Goal: Information Seeking & Learning: Learn about a topic

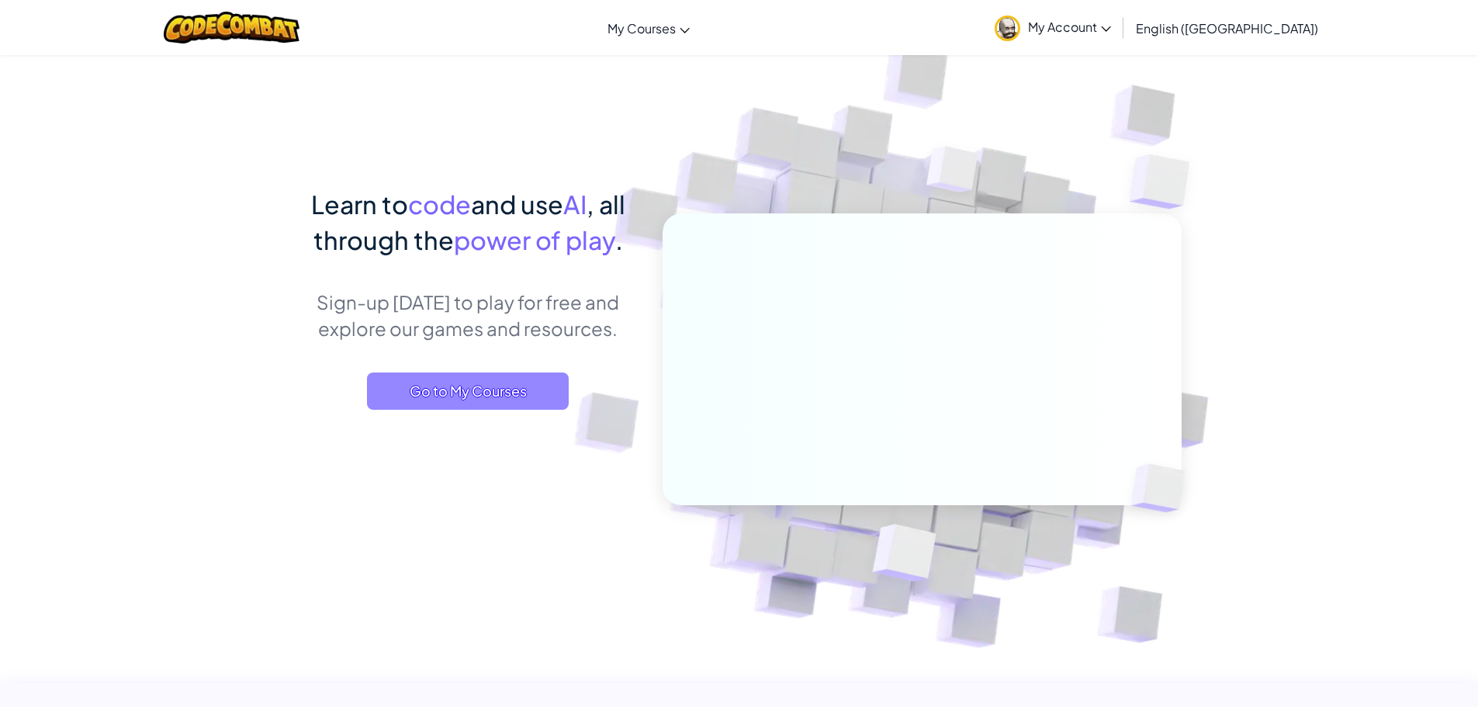
click at [465, 393] on span "Go to My Courses" at bounding box center [468, 390] width 202 height 37
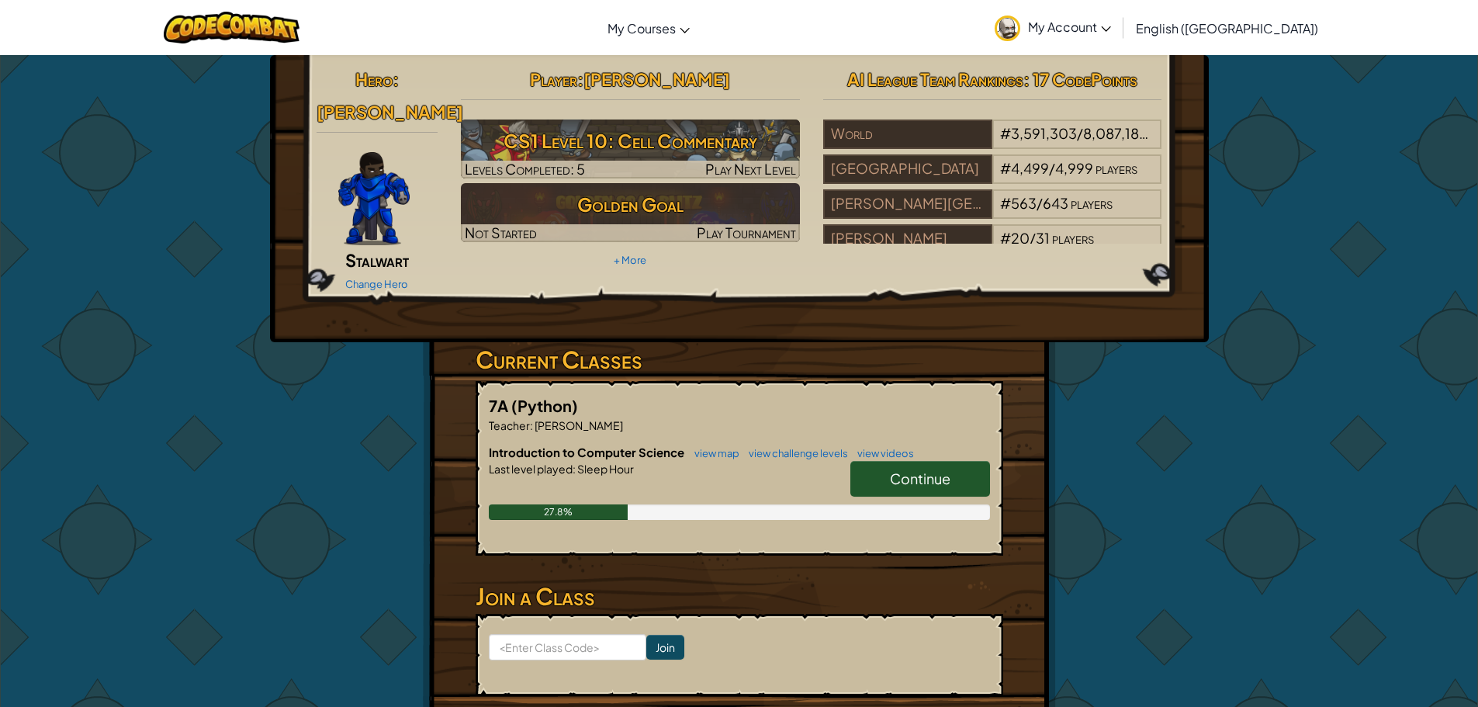
click at [965, 461] on link "Continue" at bounding box center [920, 479] width 140 height 36
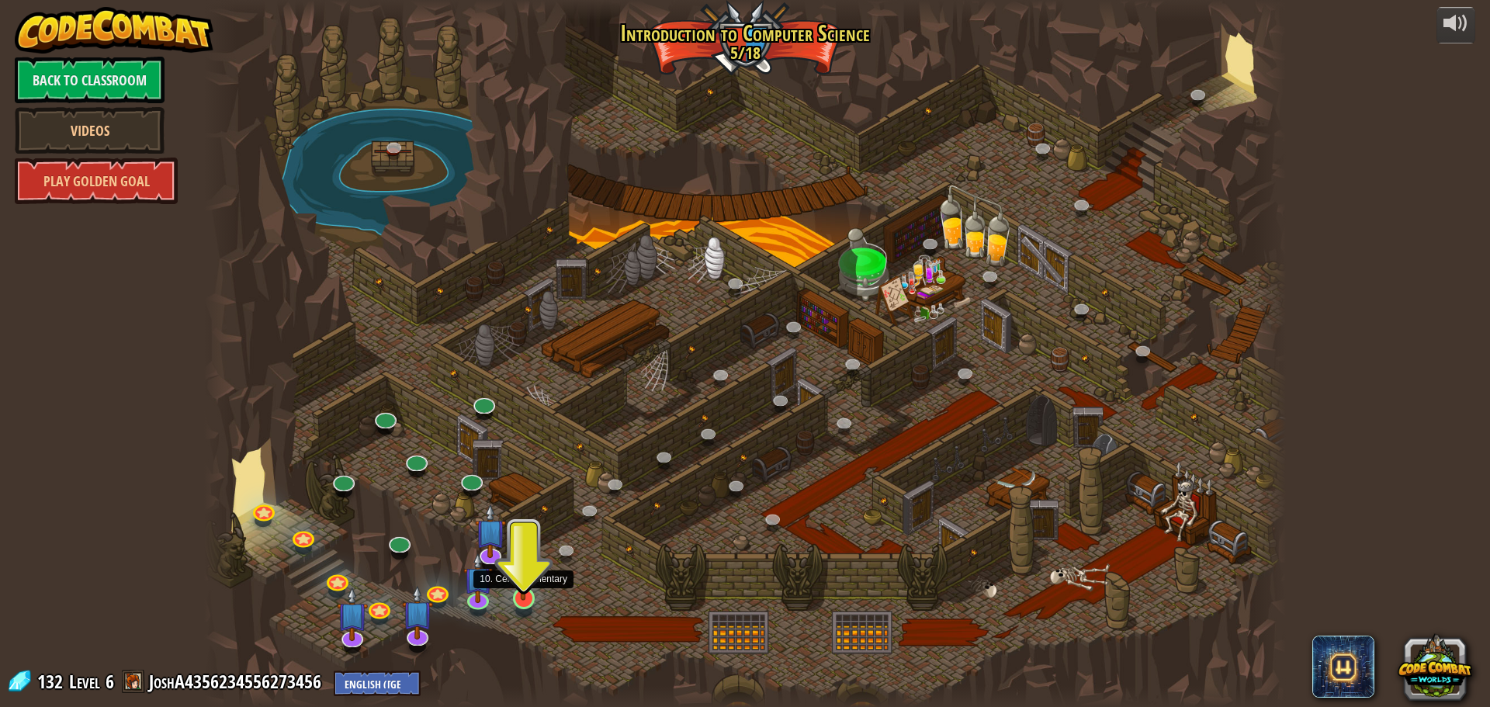
click at [528, 583] on img at bounding box center [523, 567] width 29 height 66
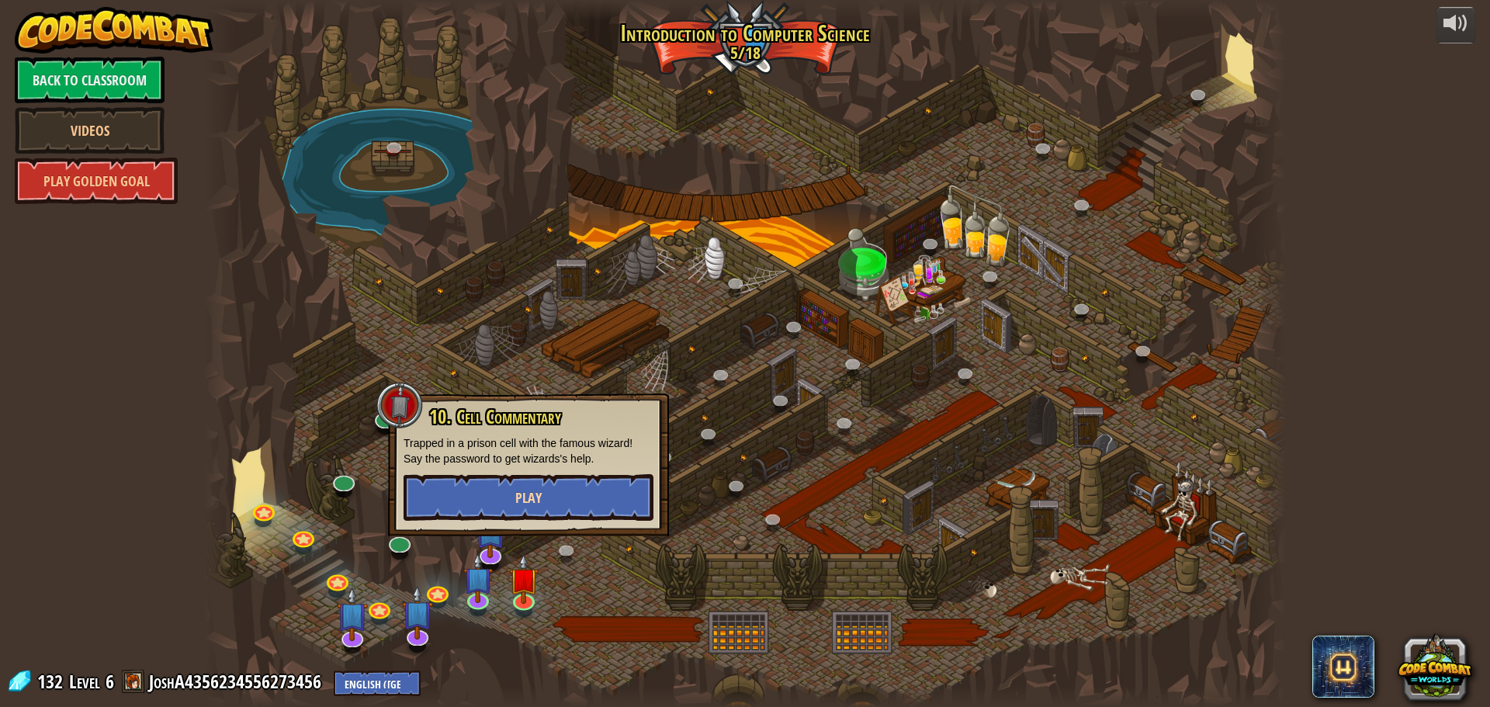
click at [542, 489] on div "10. Cell Commentary Trapped in a prison cell with the famous wizard! Say the pa…" at bounding box center [528, 464] width 281 height 143
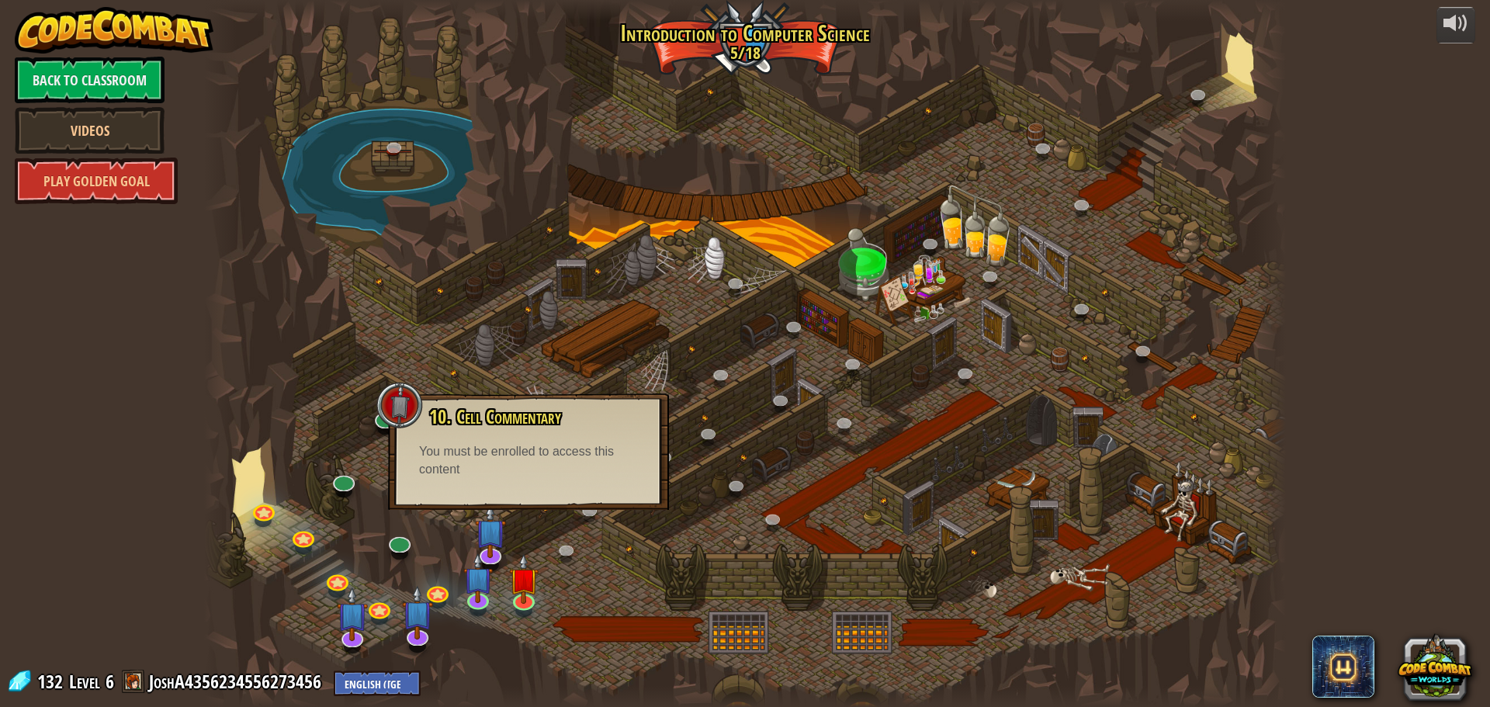
drag, startPoint x: 560, startPoint y: 535, endPoint x: 569, endPoint y: 554, distance: 20.8
click at [560, 536] on div at bounding box center [744, 353] width 1081 height 707
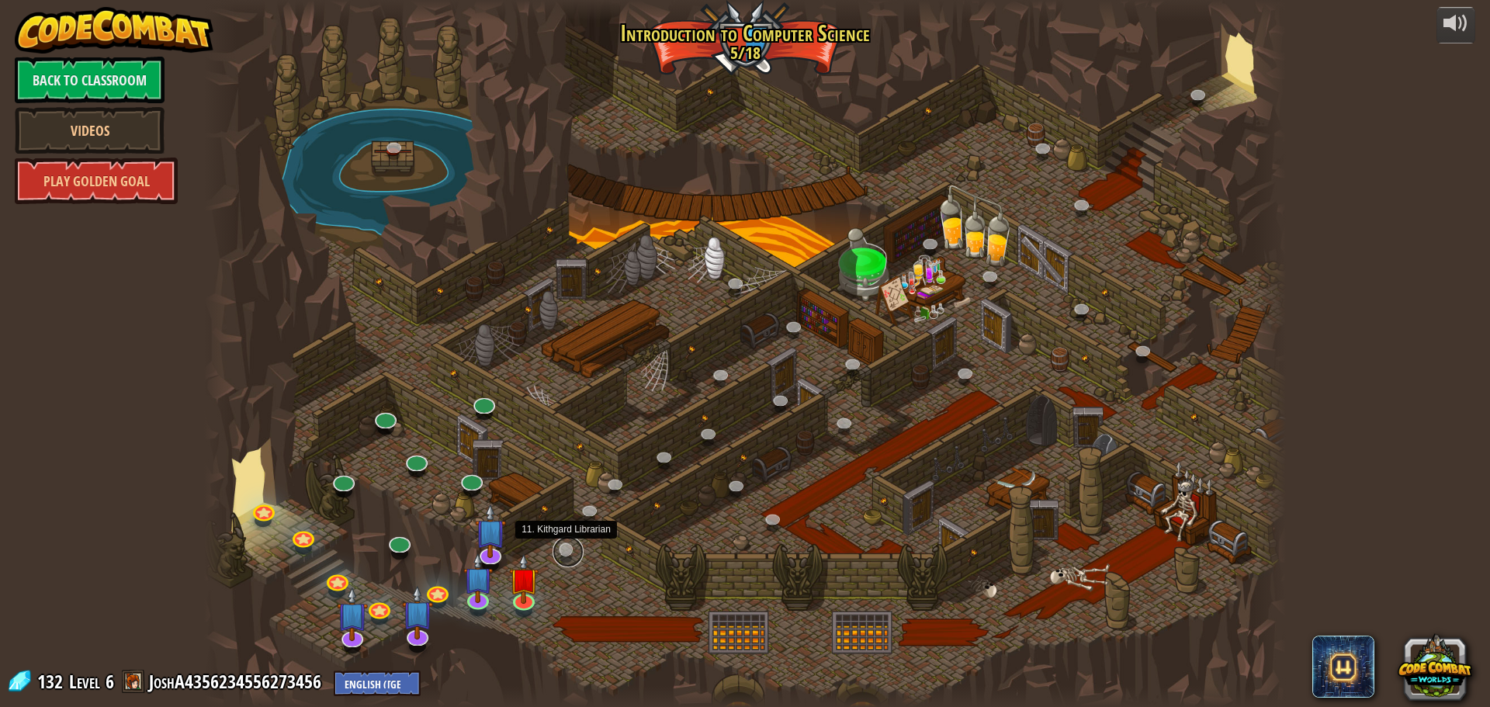
click at [569, 554] on link at bounding box center [567, 551] width 31 height 31
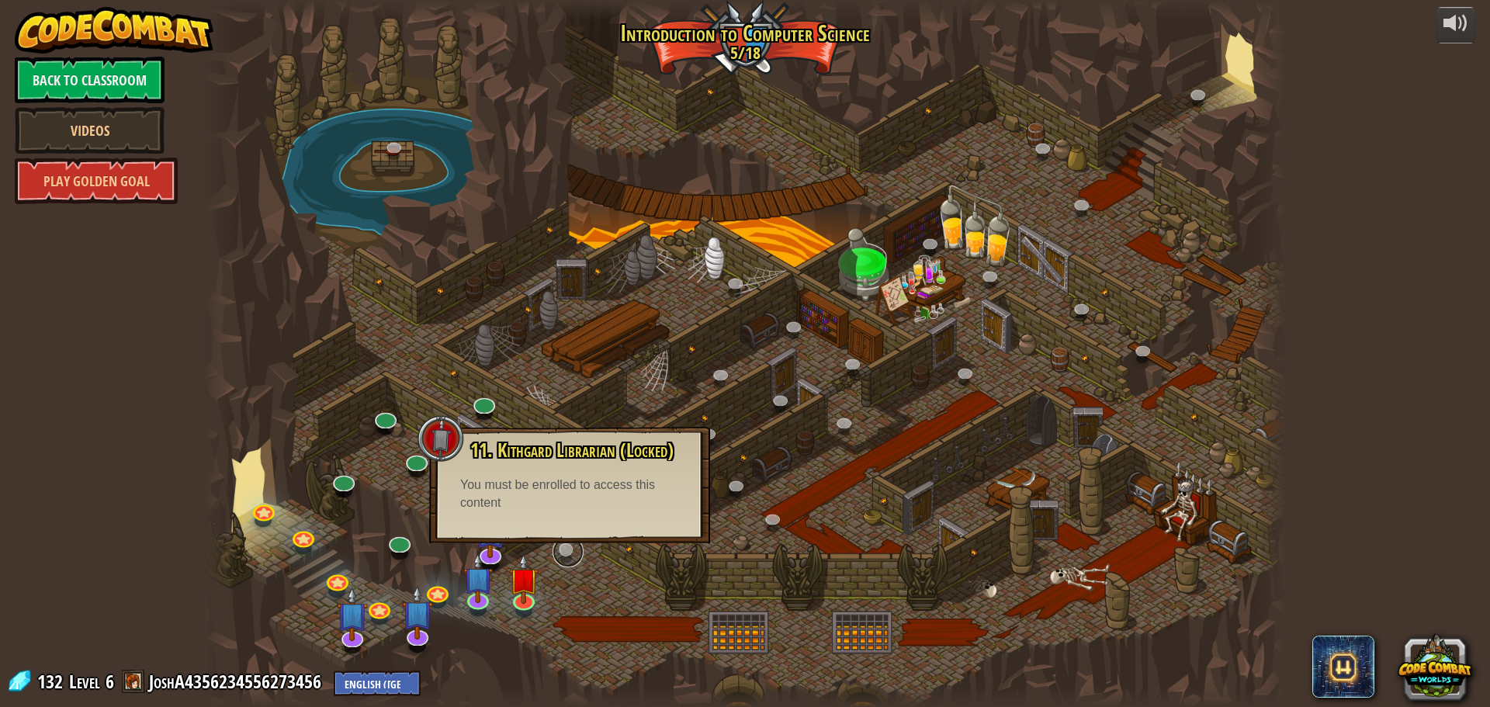
click at [569, 554] on link at bounding box center [567, 551] width 31 height 31
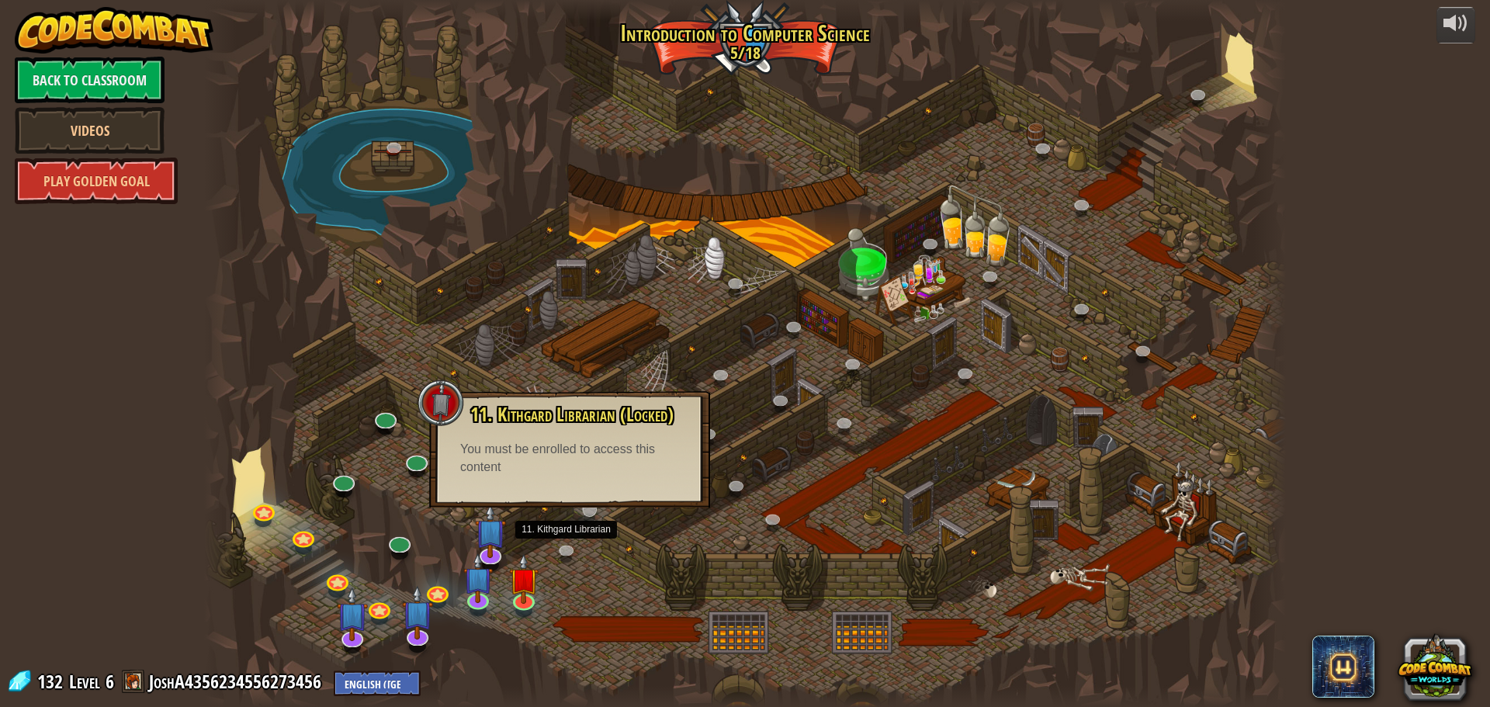
drag, startPoint x: 584, startPoint y: 535, endPoint x: 590, endPoint y: 524, distance: 12.5
click at [590, 524] on div at bounding box center [744, 353] width 1081 height 707
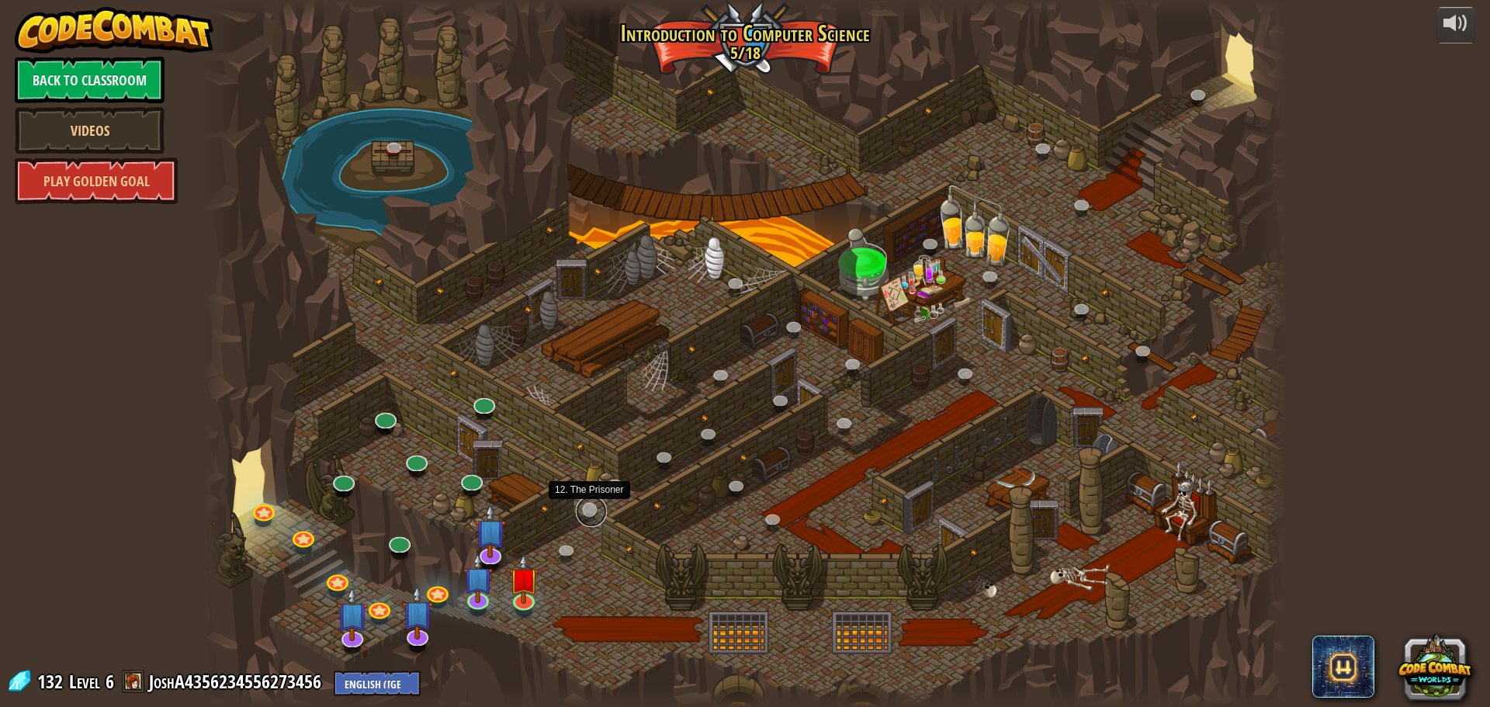
click at [592, 519] on link at bounding box center [591, 511] width 31 height 31
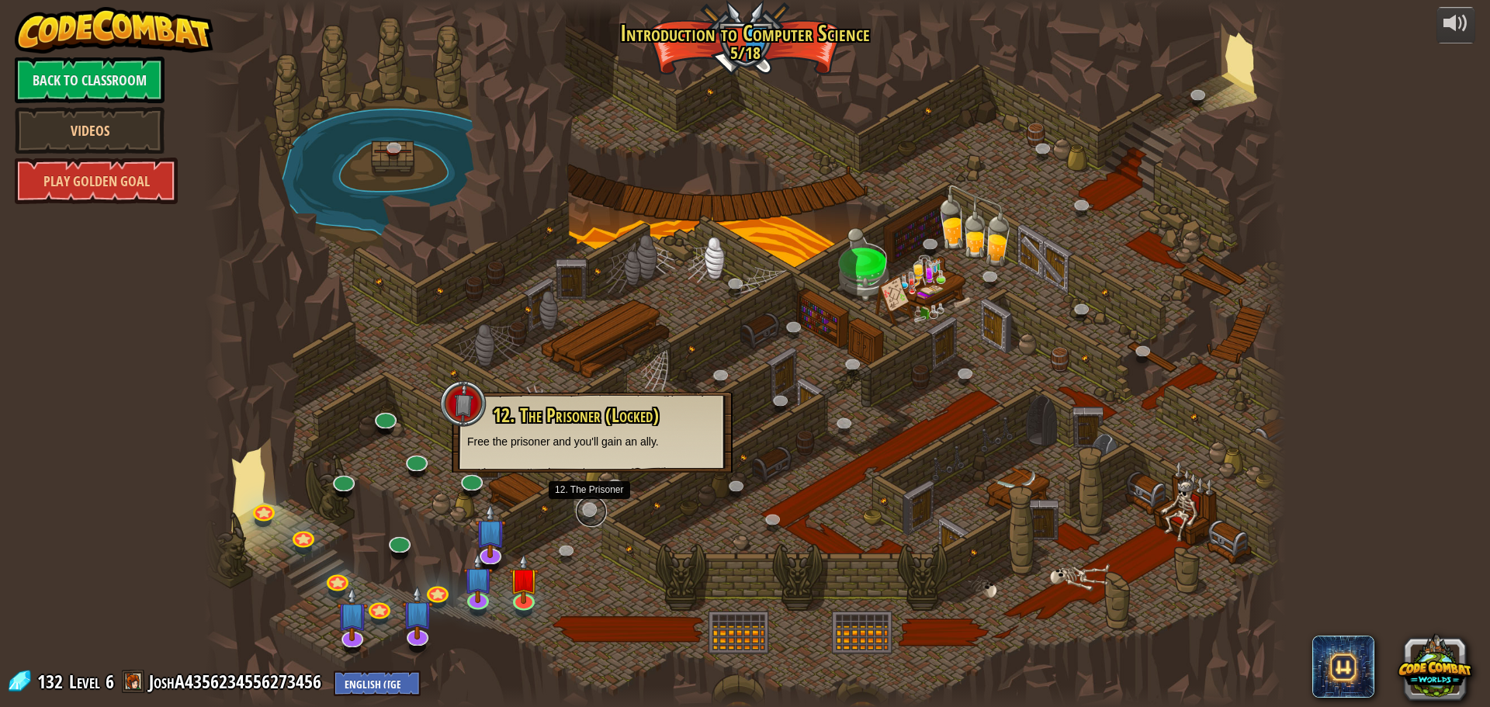
click at [593, 515] on link at bounding box center [591, 511] width 31 height 31
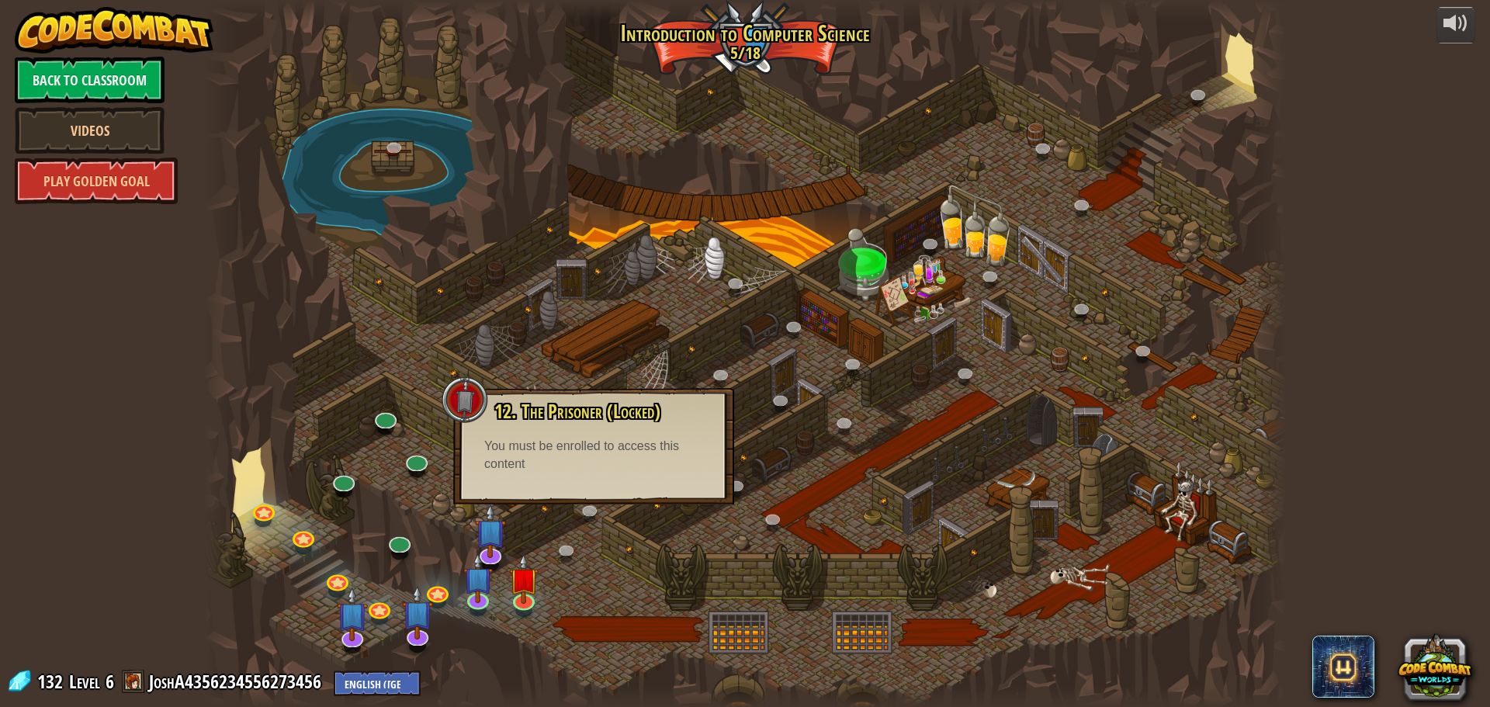
click at [799, 489] on div at bounding box center [744, 353] width 1081 height 707
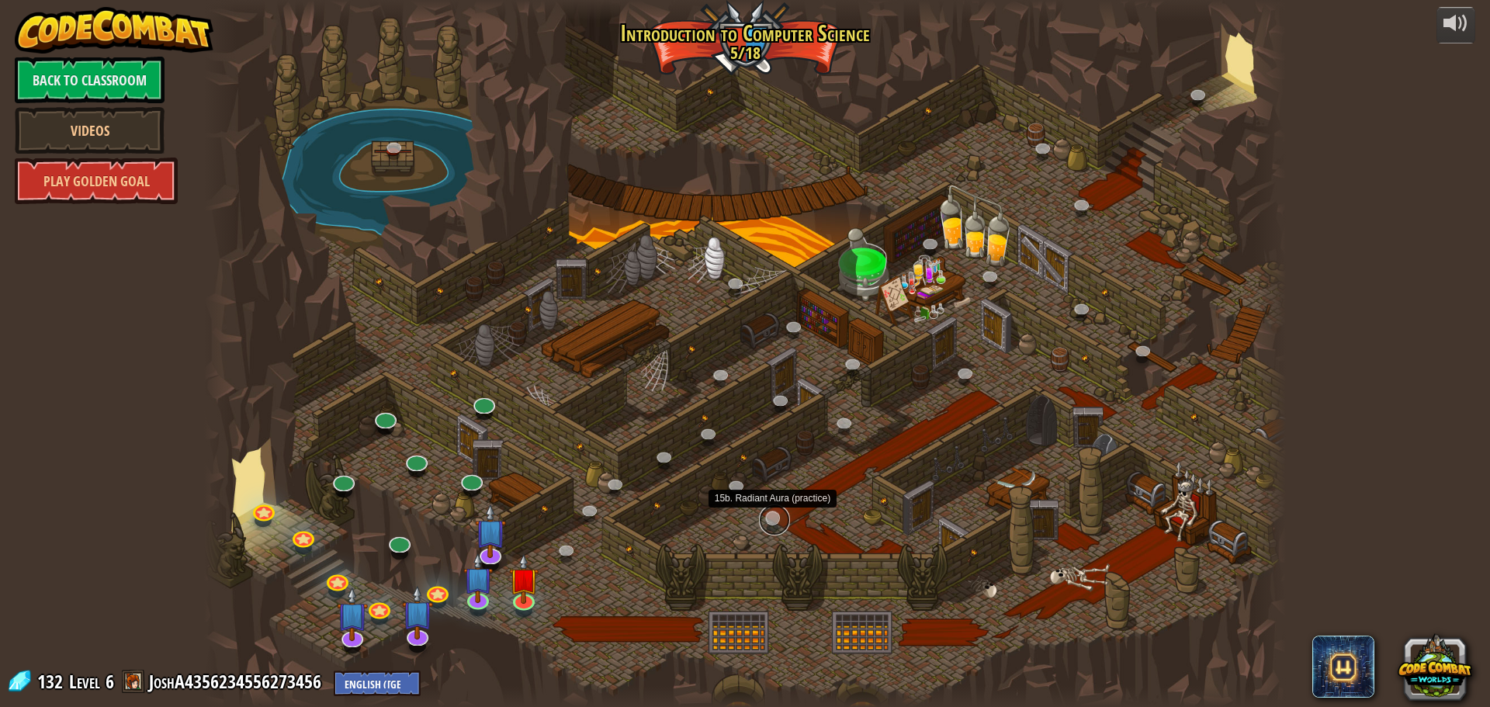
click at [771, 519] on link at bounding box center [774, 519] width 31 height 31
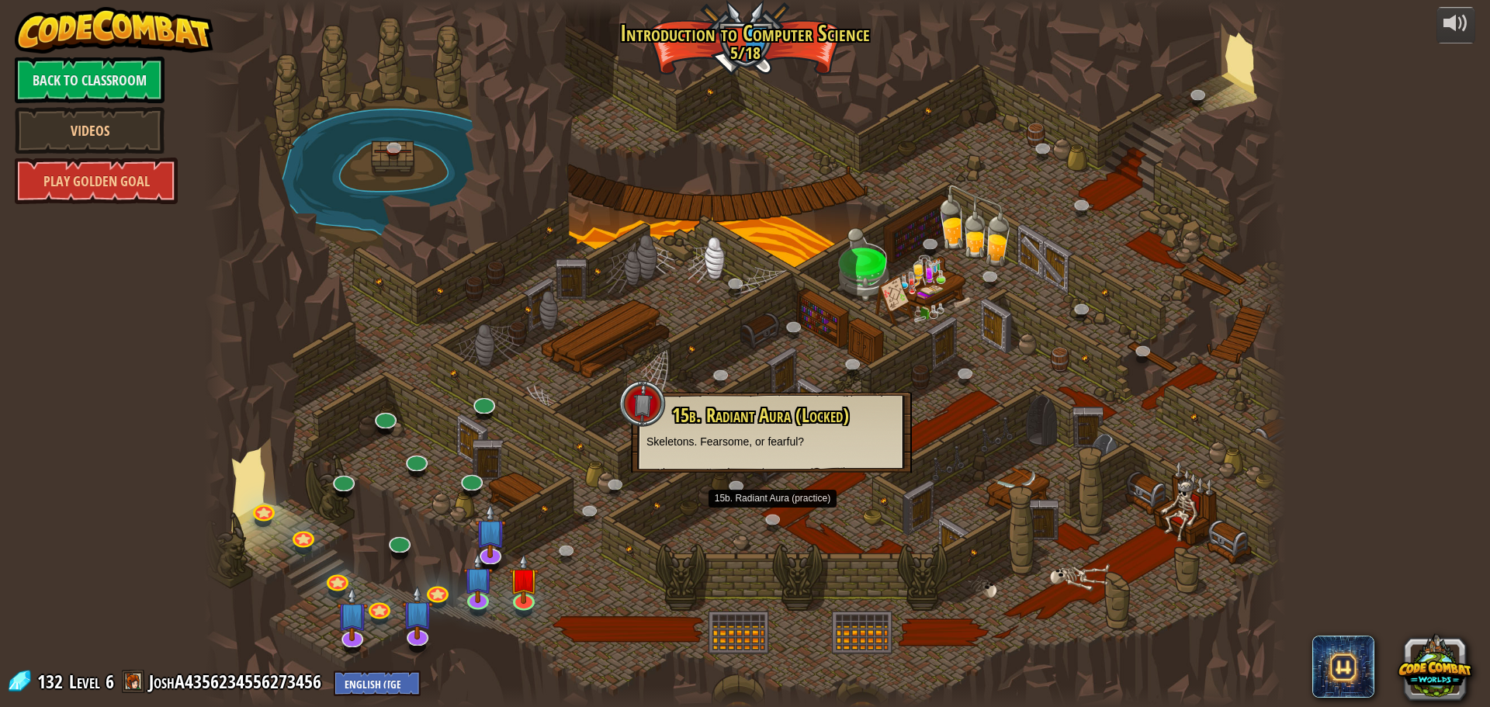
click at [748, 498] on div at bounding box center [744, 353] width 1081 height 707
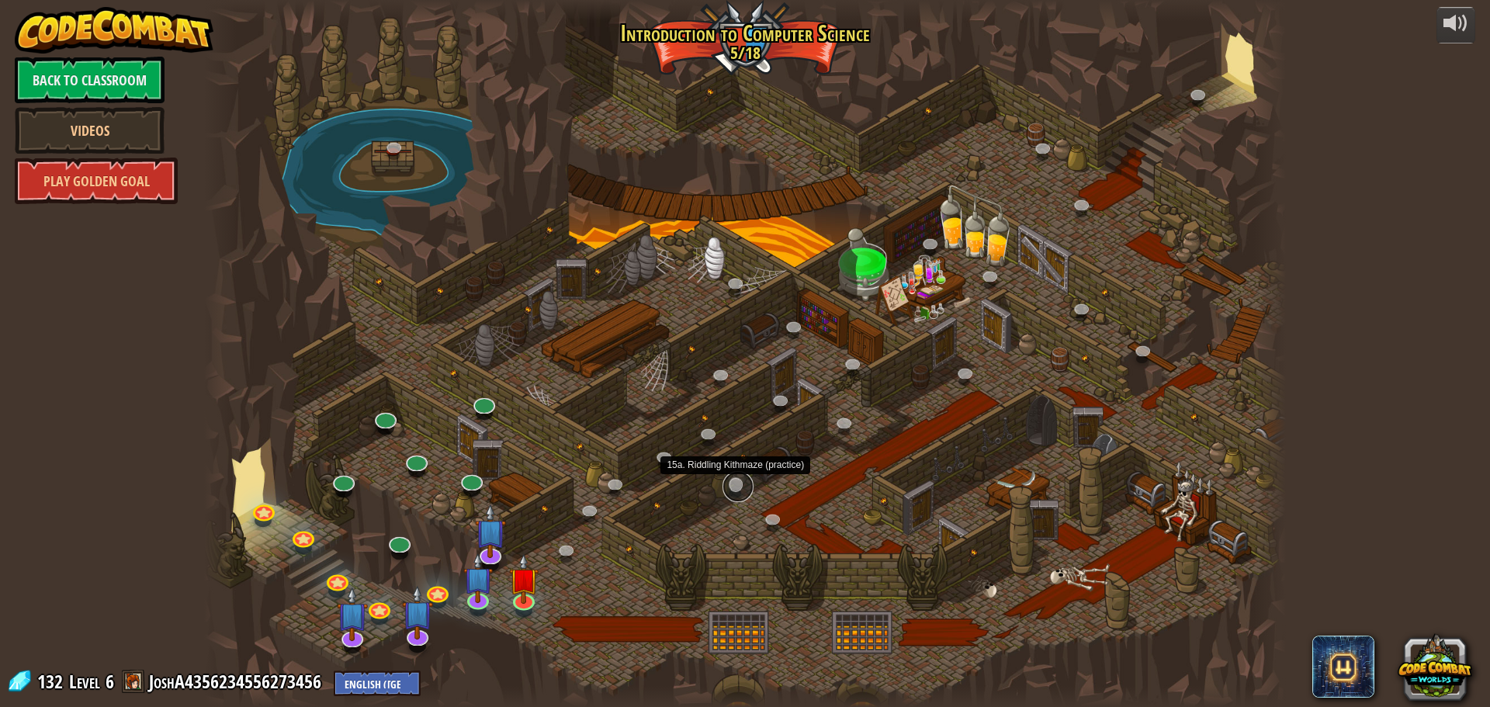
click at [738, 490] on link at bounding box center [737, 486] width 31 height 31
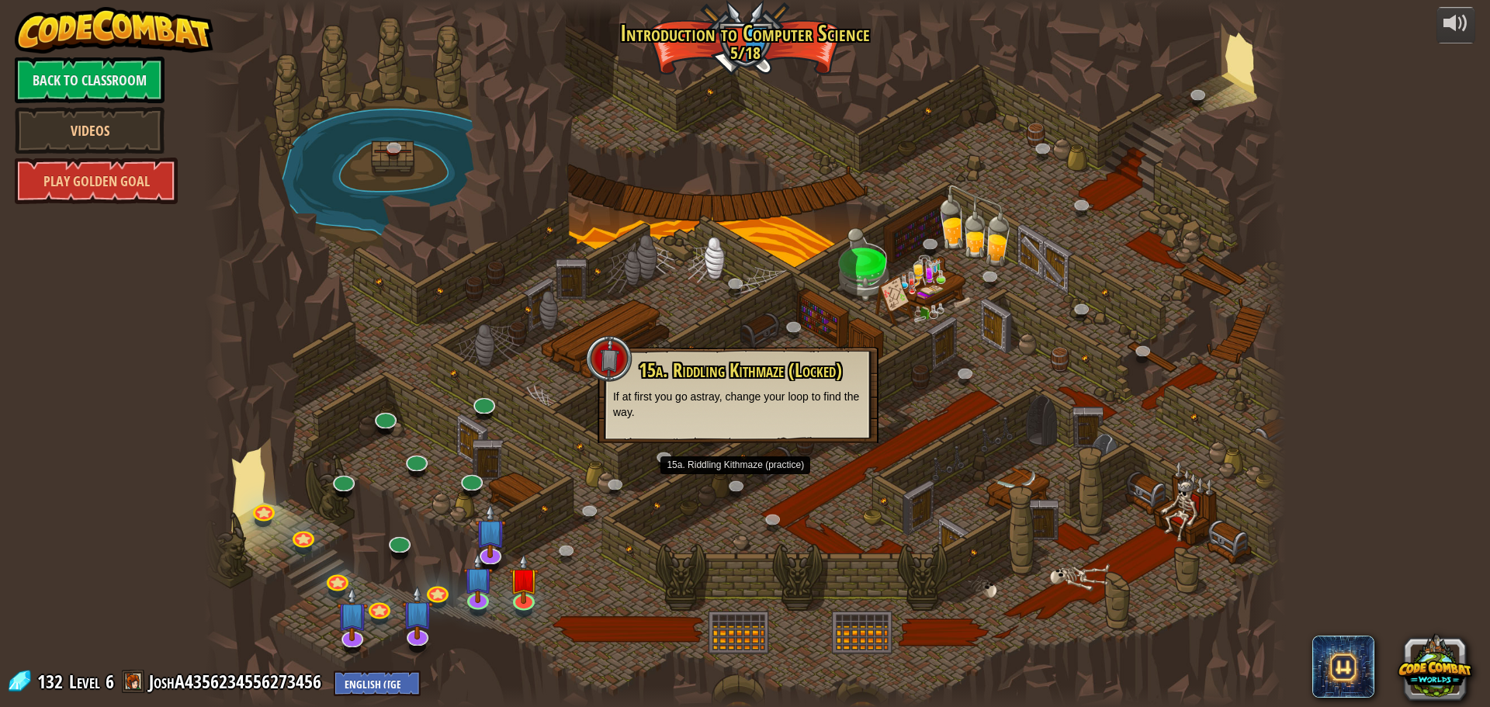
click at [822, 434] on div "15a. Riddling Kithmaze (Locked) If at first you go astray, change your loop to …" at bounding box center [737, 395] width 281 height 96
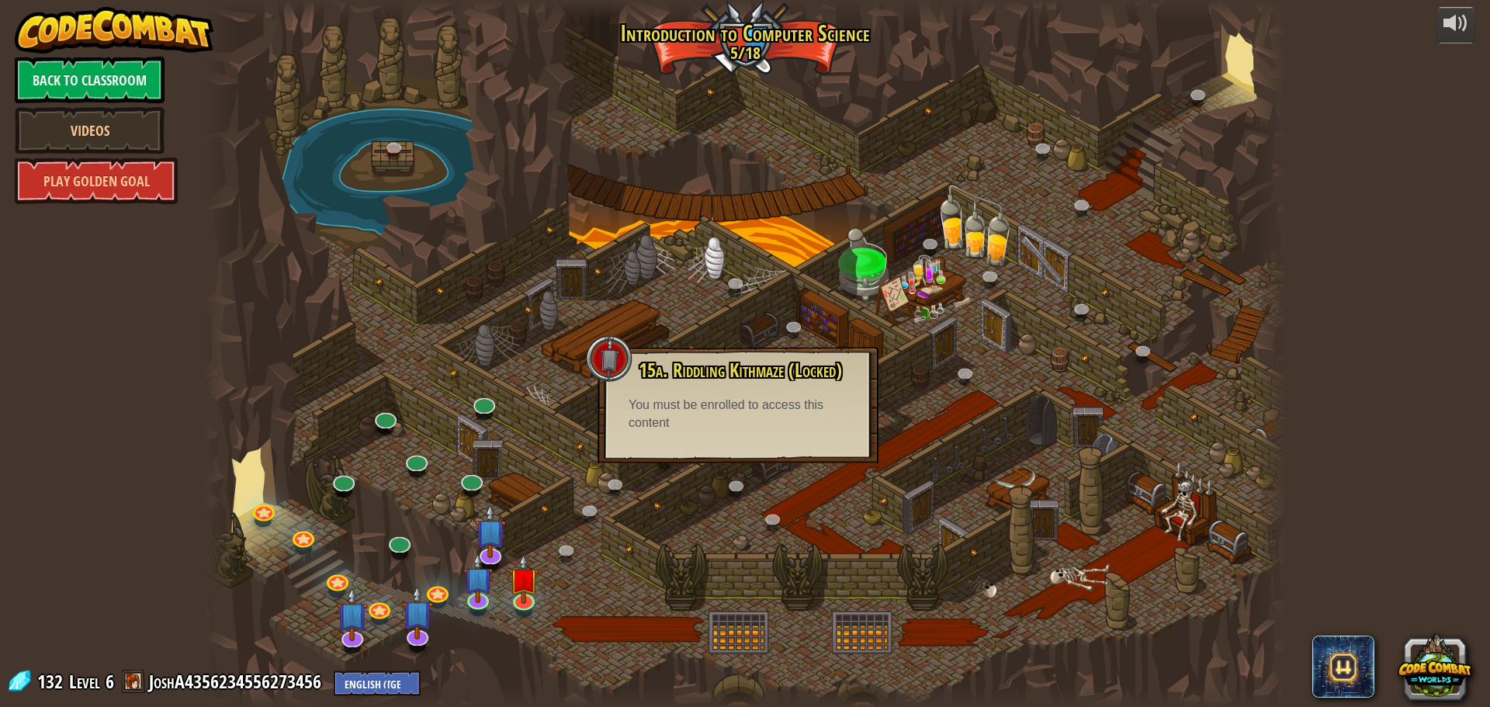
drag, startPoint x: 883, startPoint y: 455, endPoint x: 904, endPoint y: 451, distance: 21.3
click at [884, 455] on div at bounding box center [744, 353] width 1081 height 707
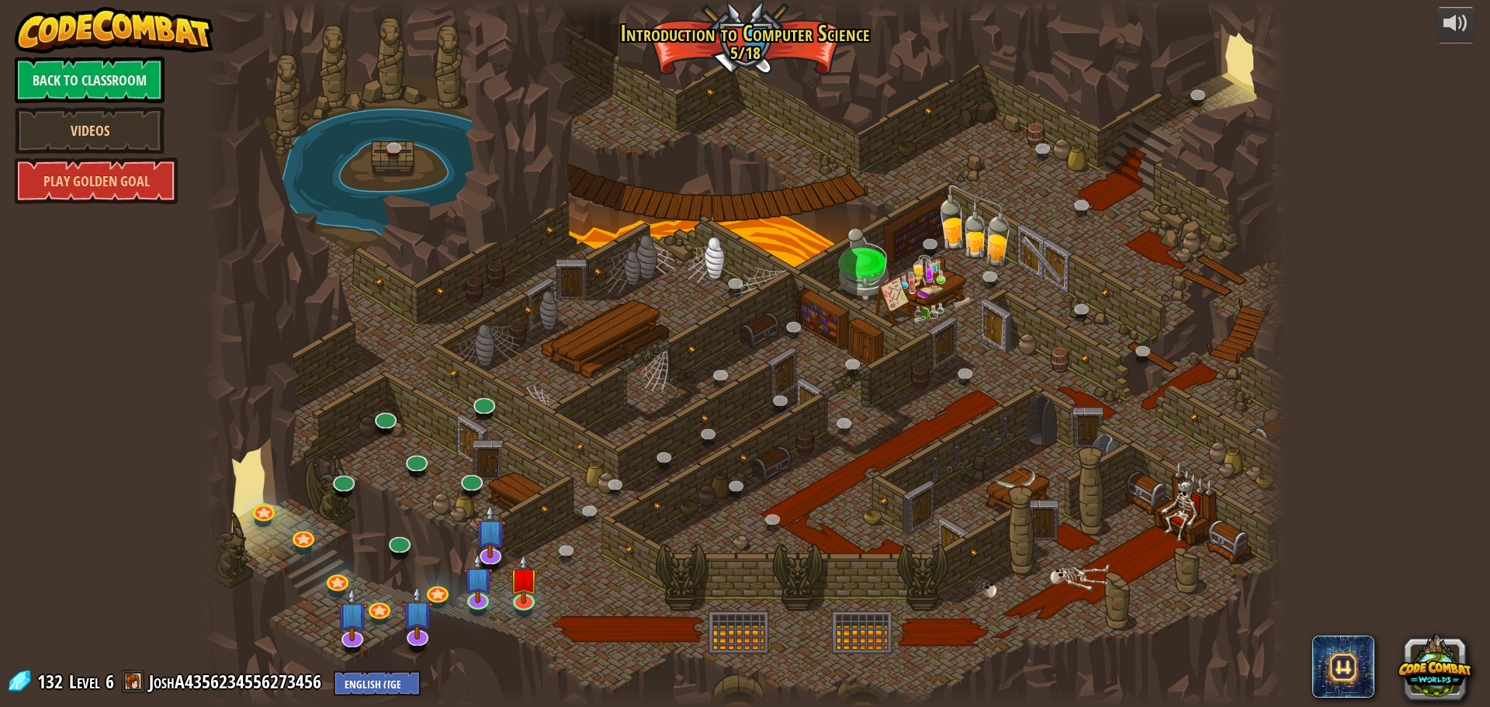
click at [907, 449] on div at bounding box center [744, 353] width 1081 height 707
click at [109, 84] on link "Back to Classroom" at bounding box center [90, 80] width 150 height 47
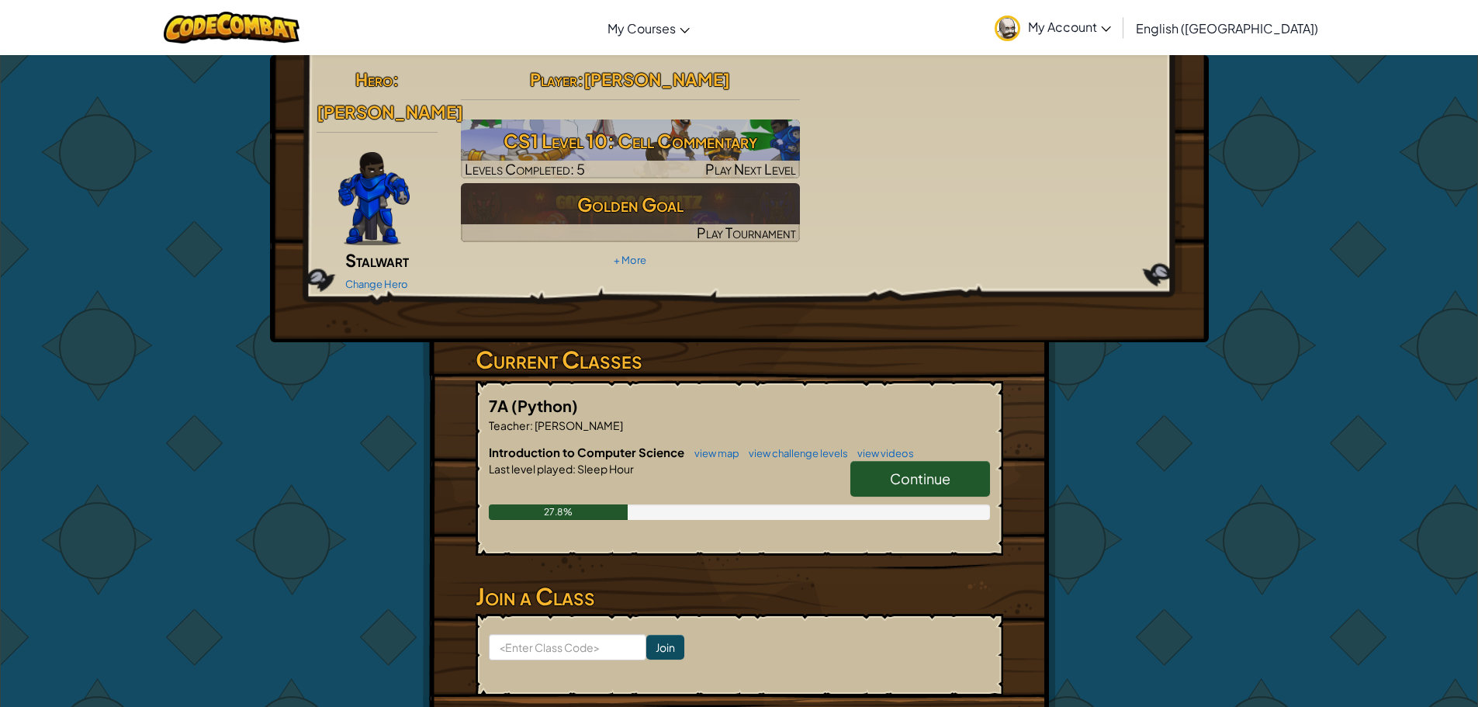
click at [919, 469] on span "Continue" at bounding box center [920, 478] width 61 height 18
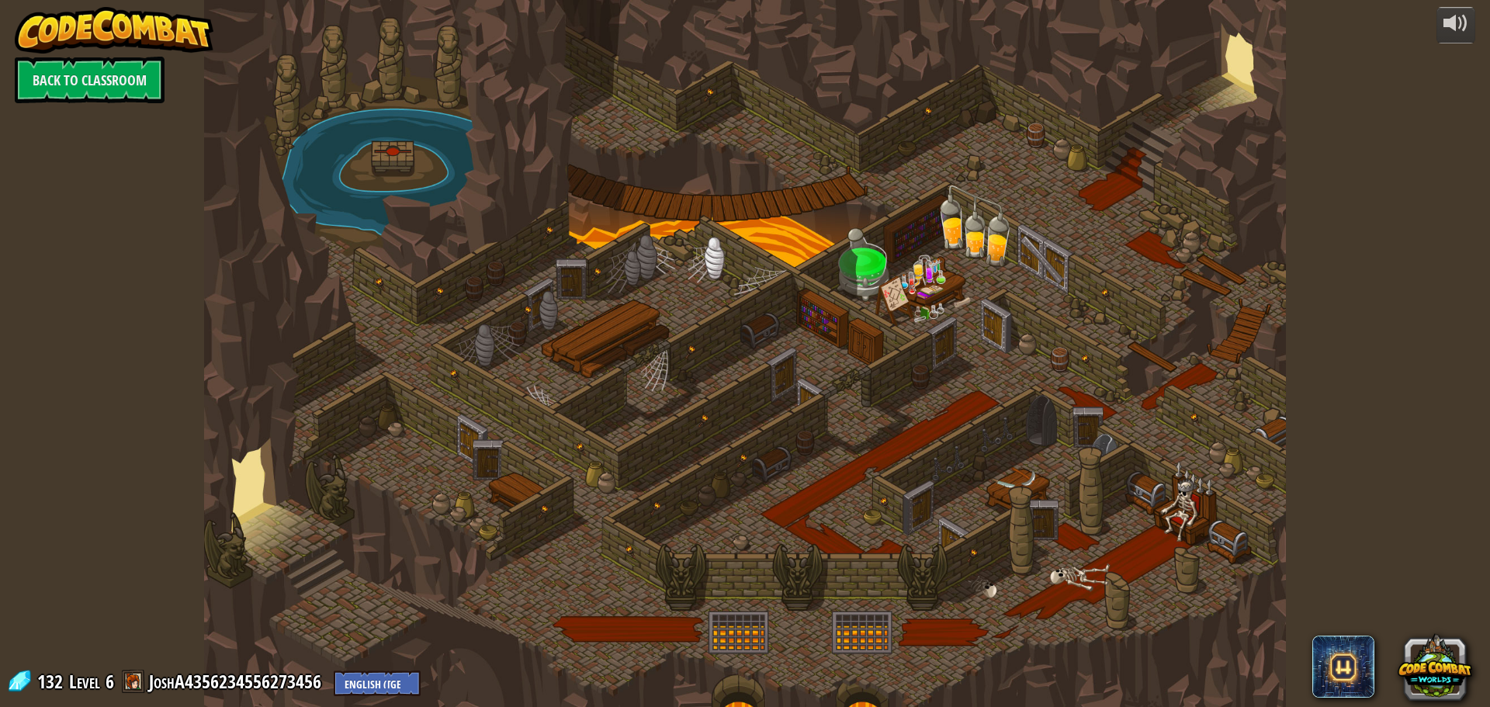
click at [348, 311] on div at bounding box center [744, 353] width 1081 height 707
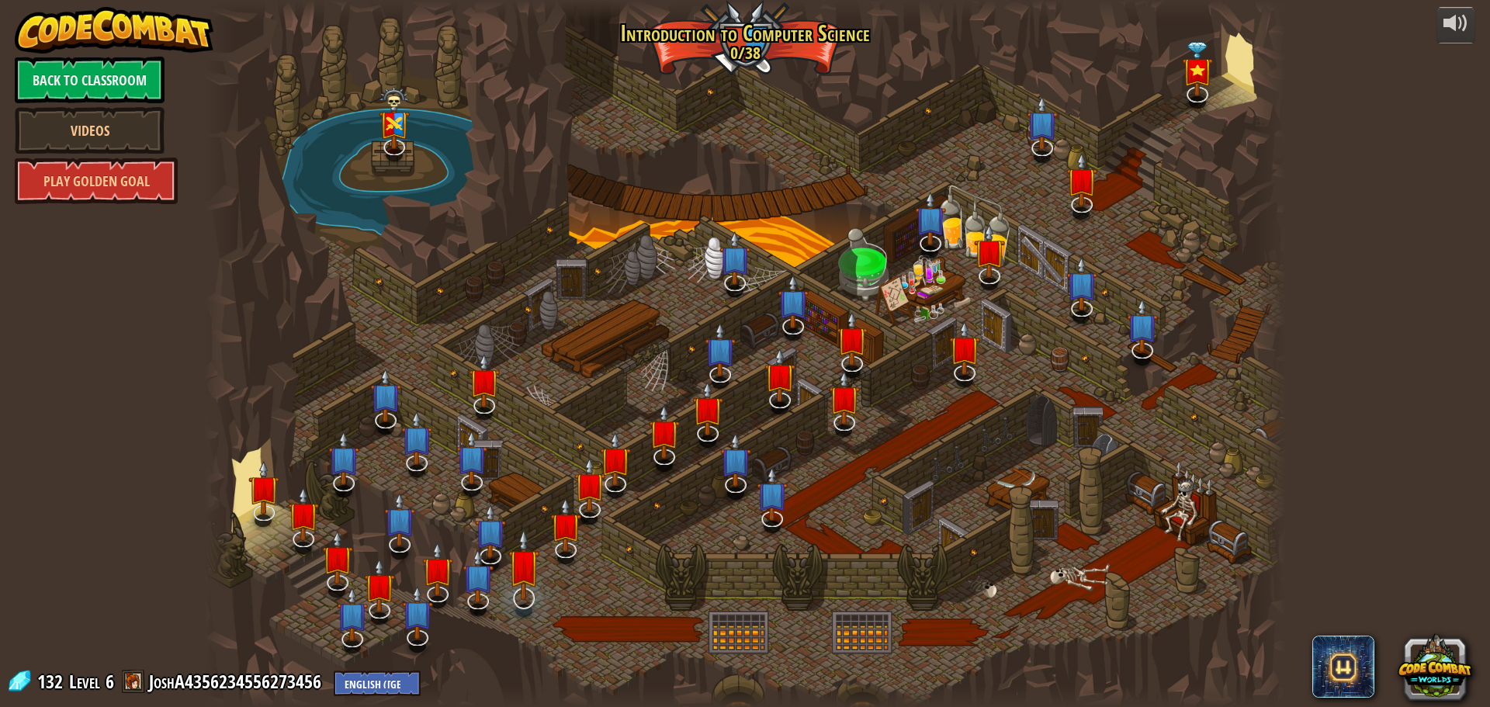
click at [524, 552] on div "25. Kithgard Gates Escape the Kithgard dungeons, and don't let the guardians ge…" at bounding box center [744, 353] width 1081 height 707
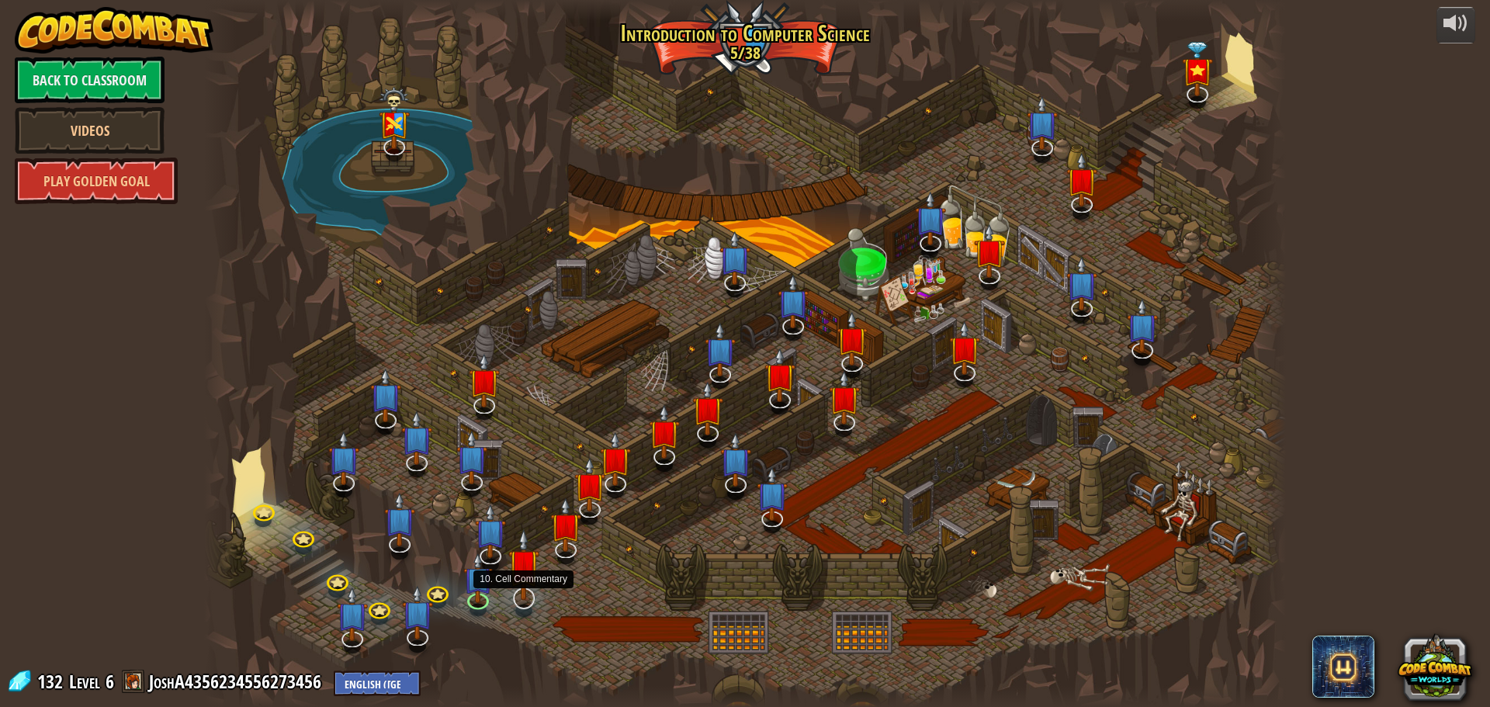
click at [524, 569] on img at bounding box center [524, 564] width 32 height 72
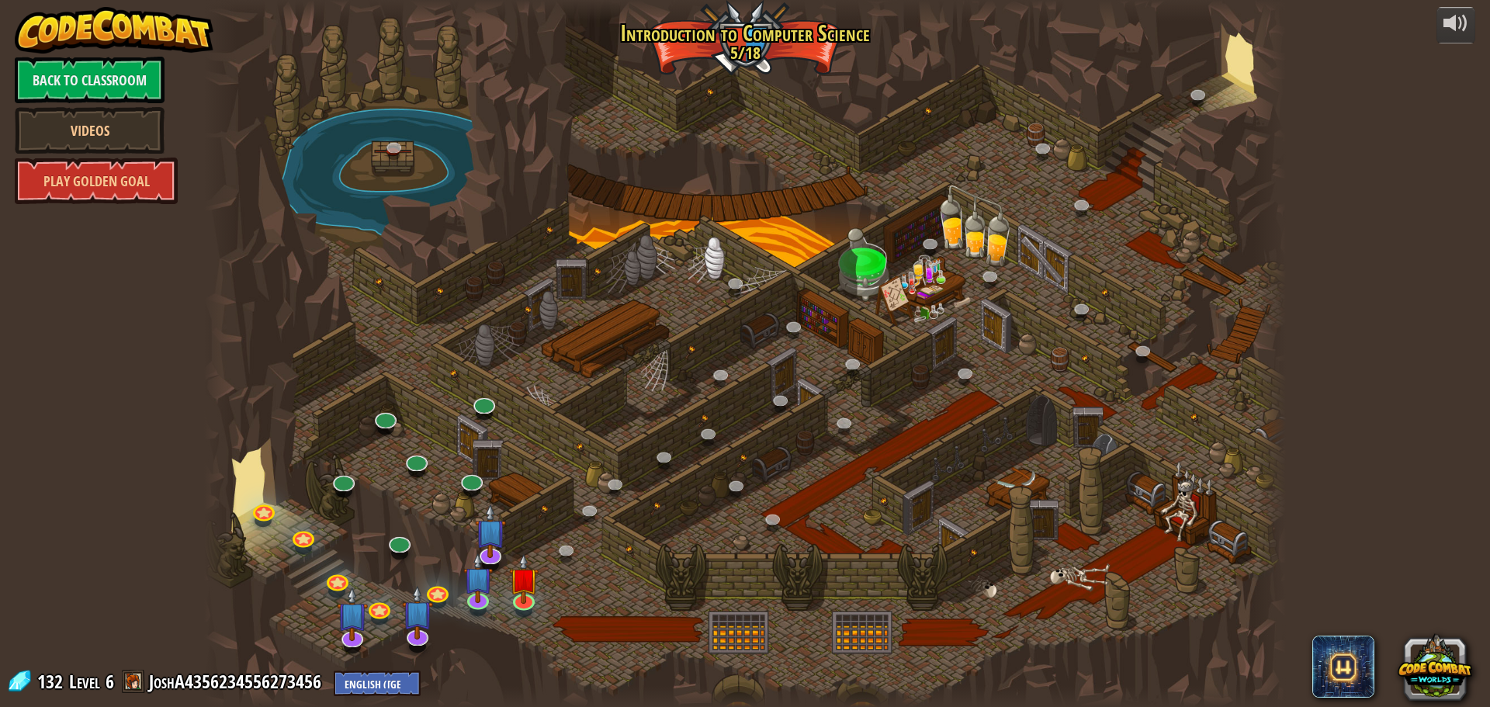
click at [539, 462] on div at bounding box center [744, 353] width 1081 height 707
click at [532, 591] on img at bounding box center [523, 567] width 29 height 66
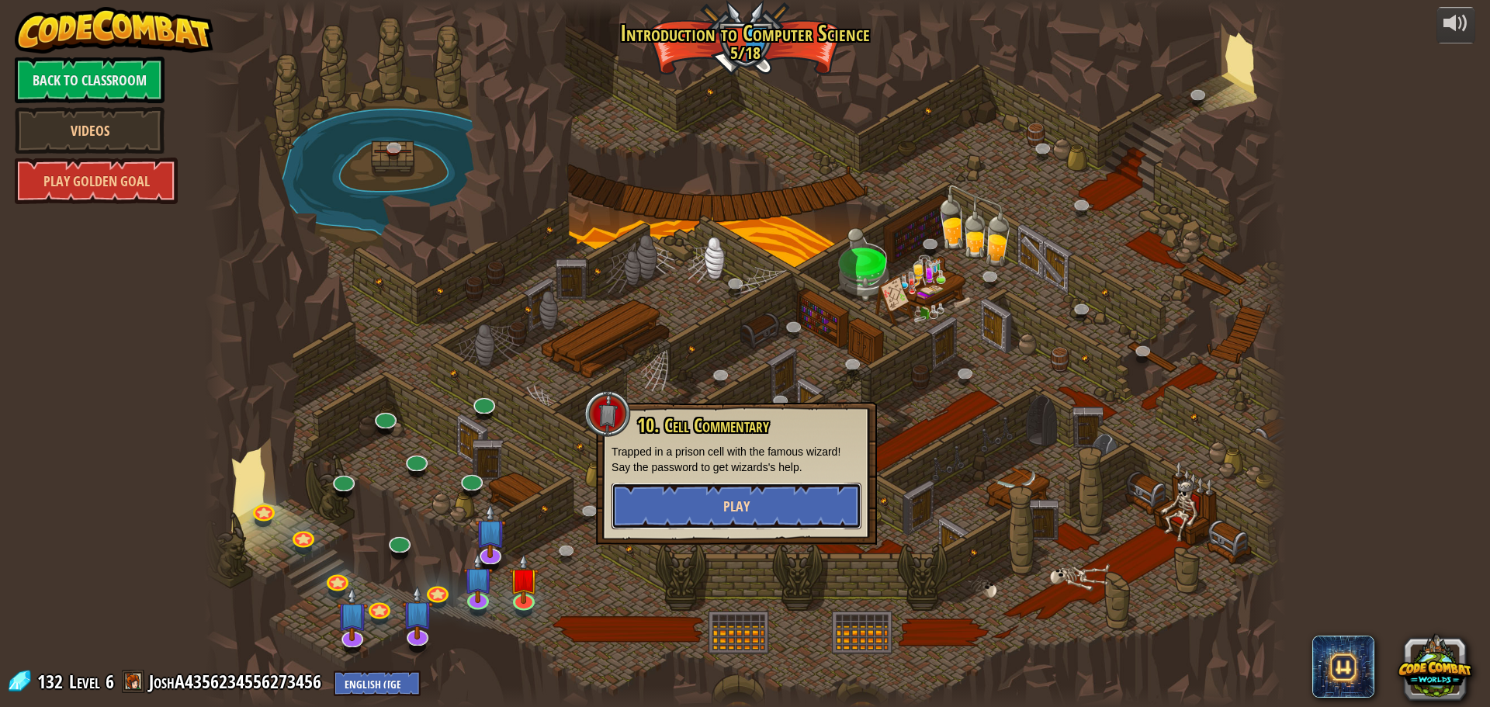
click at [742, 506] on span "Play" at bounding box center [736, 506] width 26 height 19
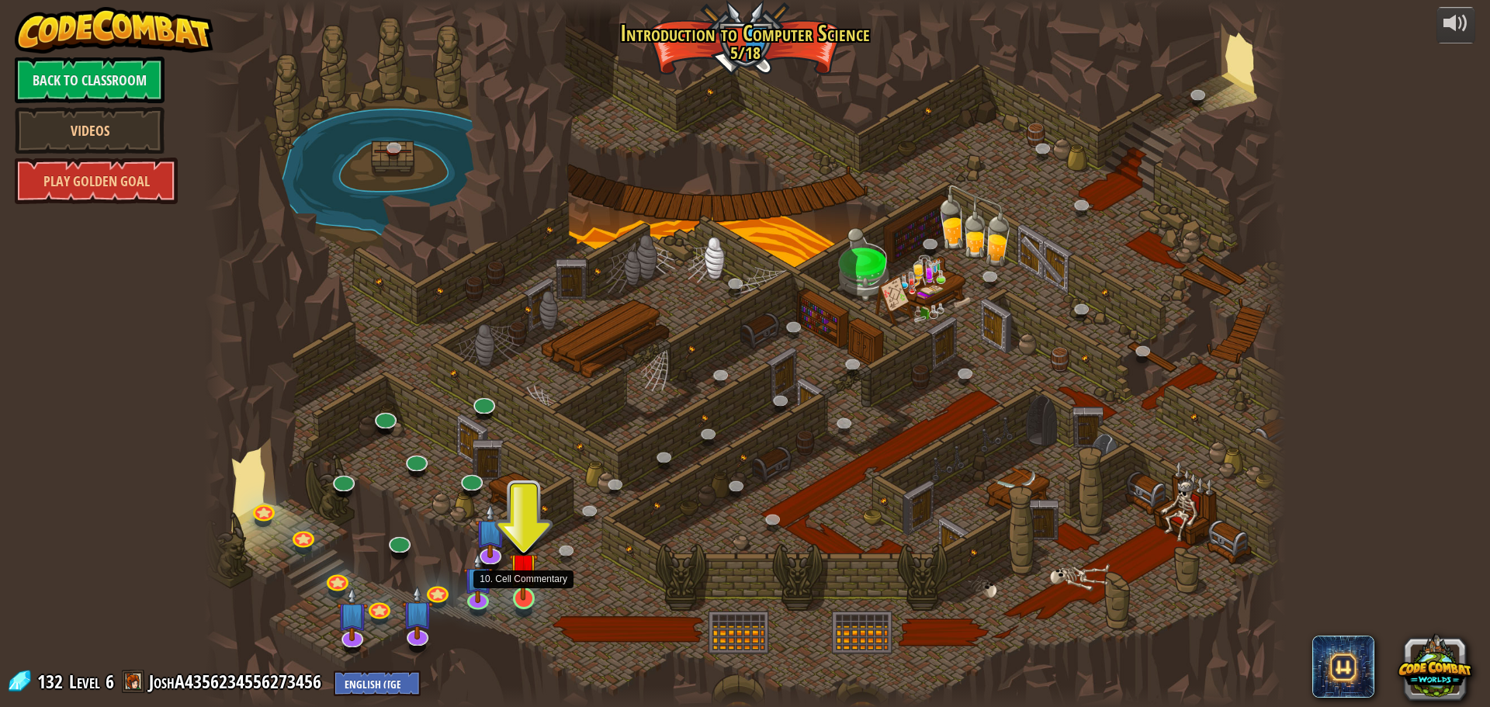
click at [516, 594] on img at bounding box center [523, 567] width 29 height 66
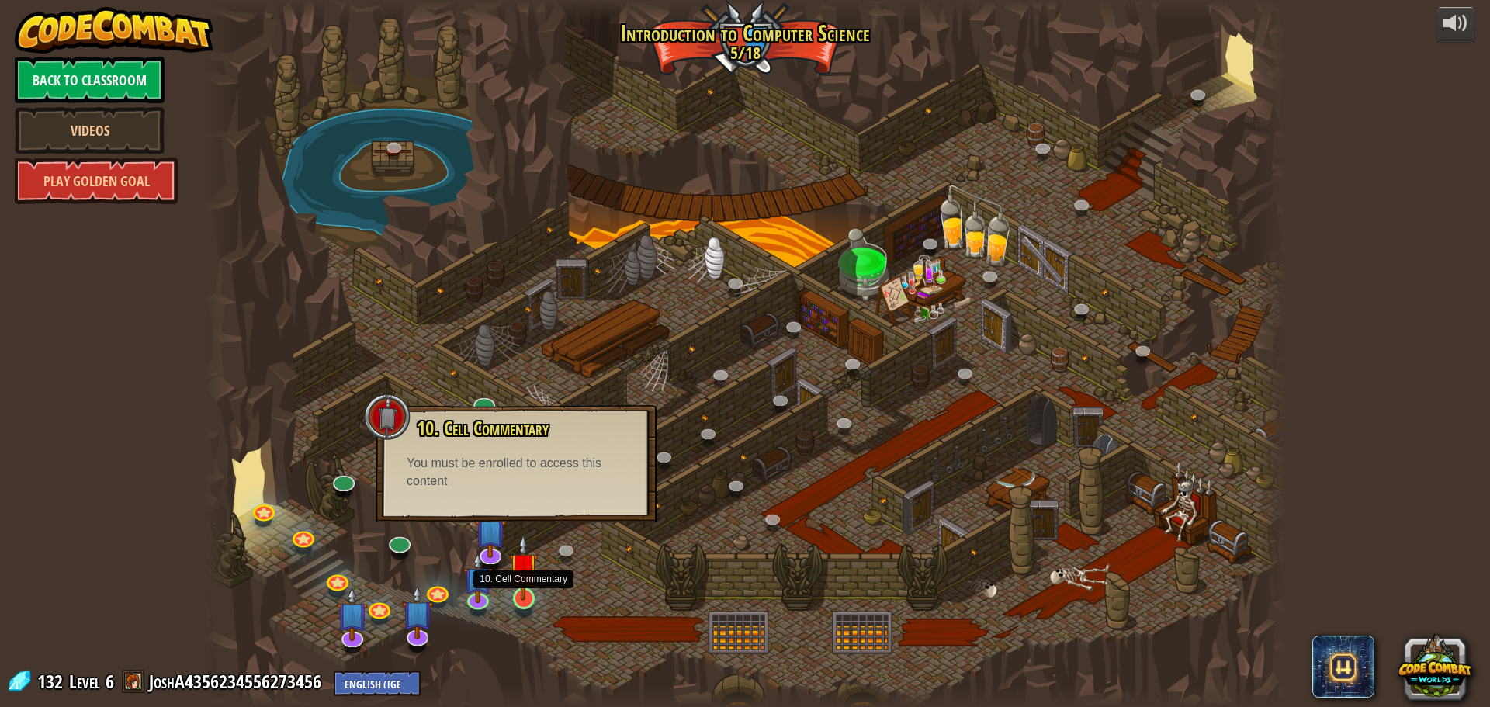
click at [511, 590] on img at bounding box center [523, 567] width 29 height 66
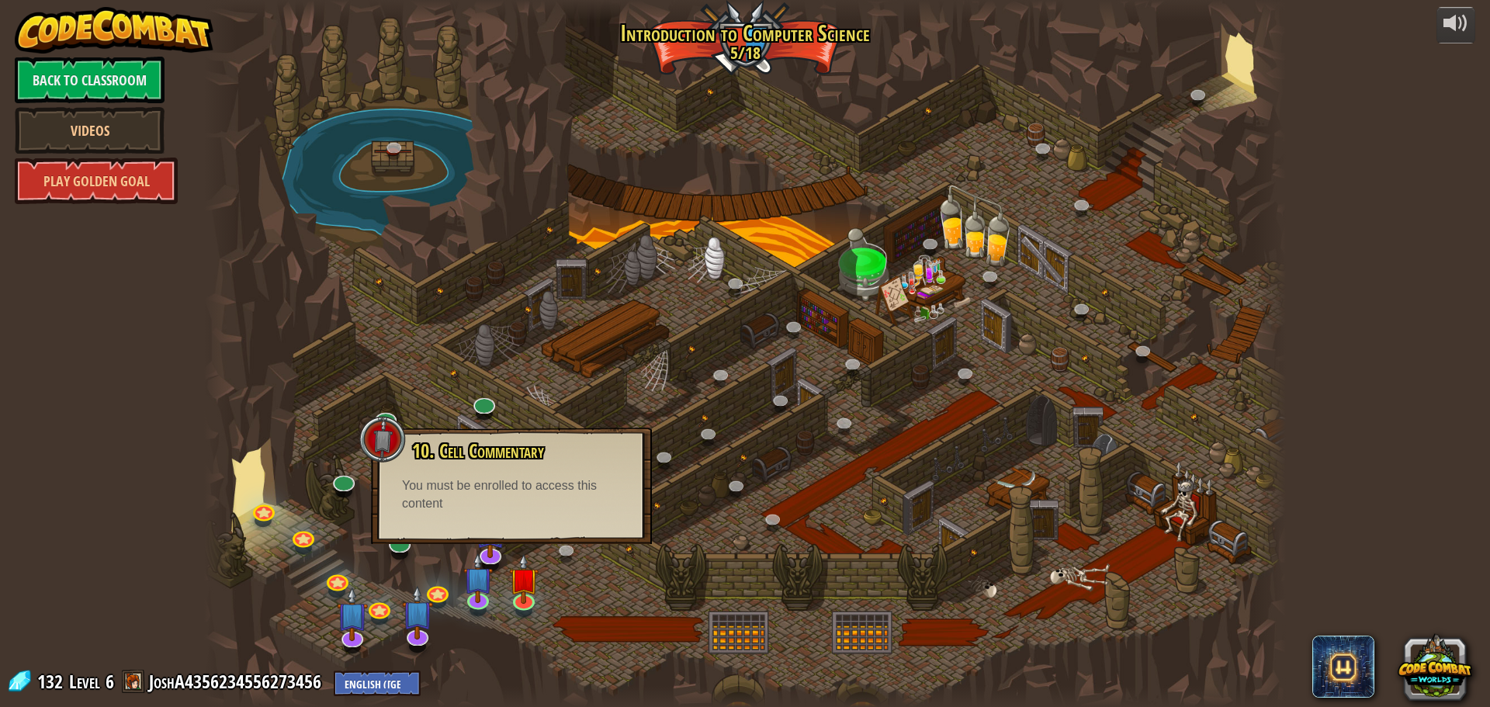
click at [552, 599] on div at bounding box center [744, 353] width 1081 height 707
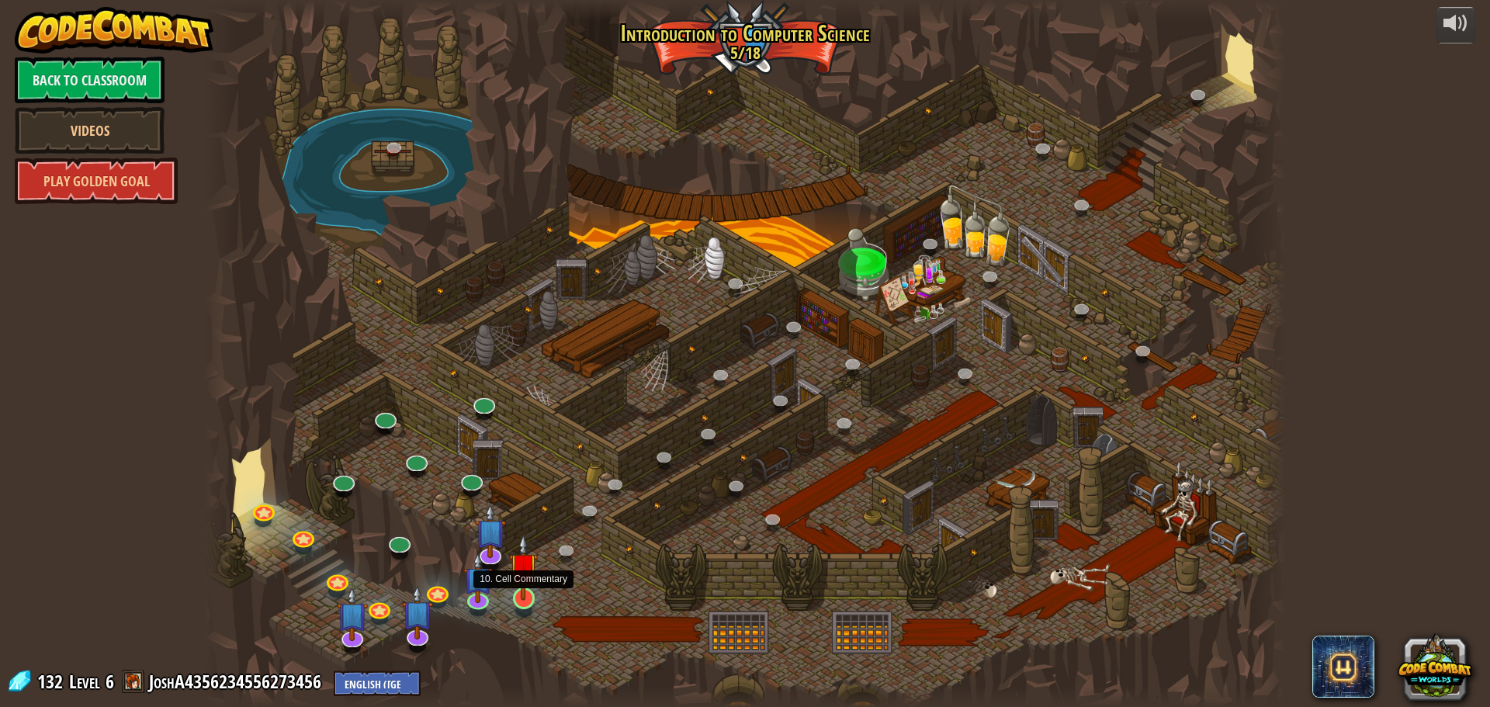
click at [520, 581] on img at bounding box center [523, 567] width 29 height 66
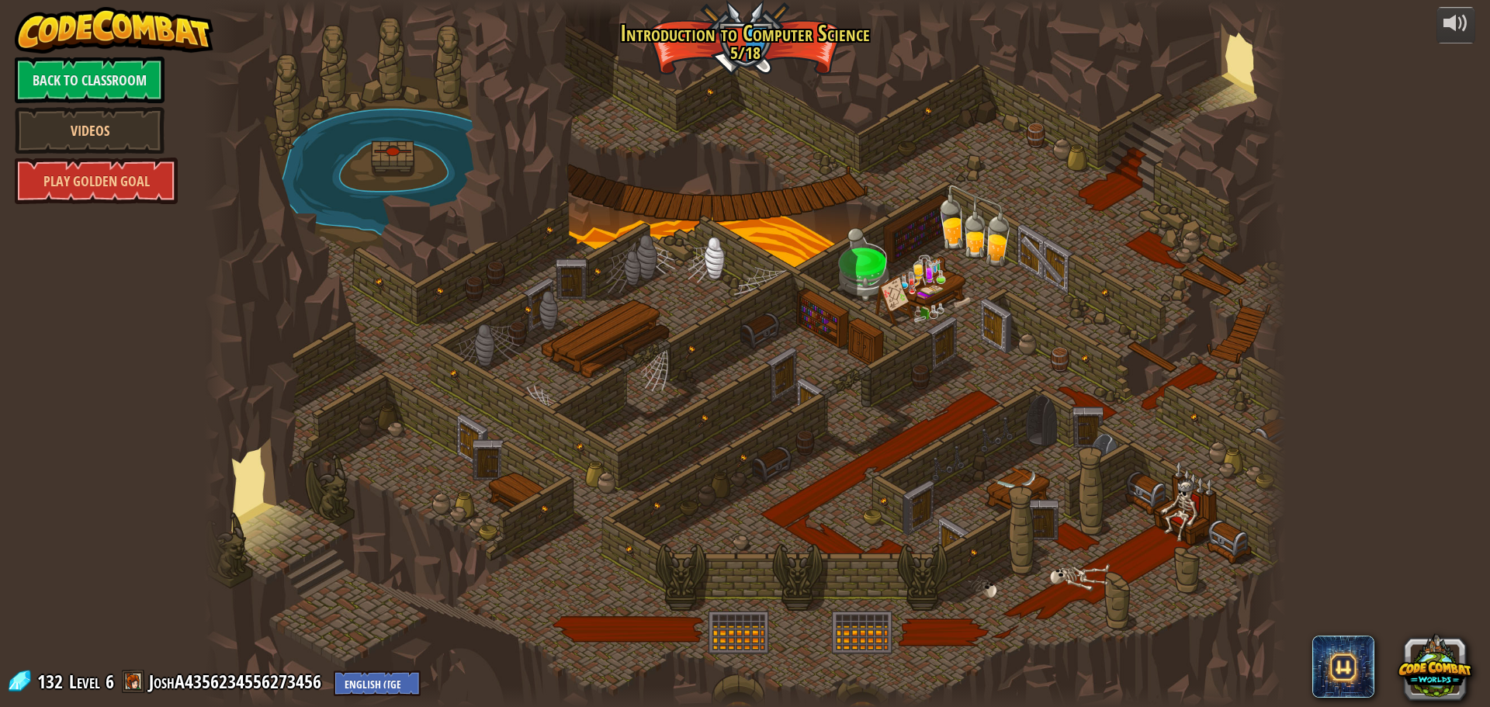
click at [569, 549] on div at bounding box center [744, 353] width 1081 height 707
click at [569, 548] on div at bounding box center [744, 353] width 1081 height 707
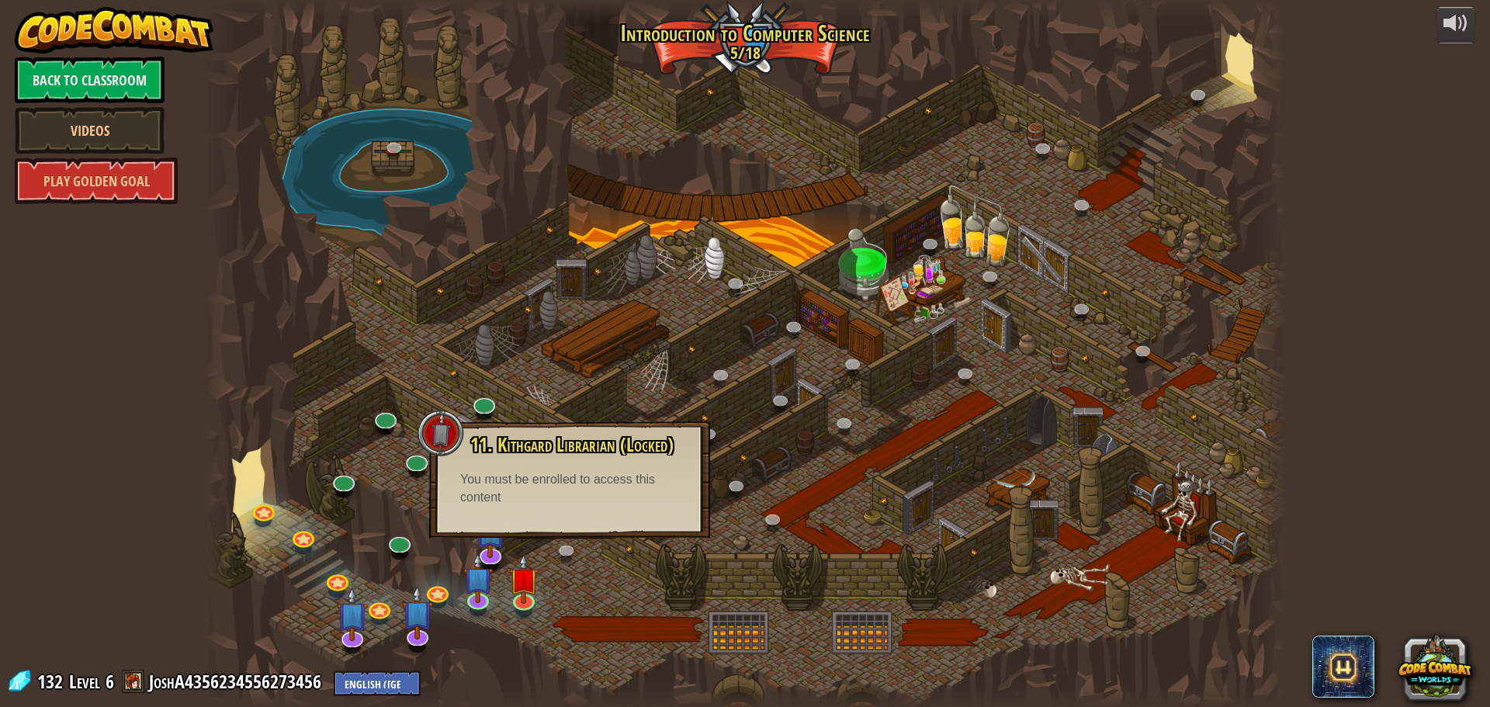
click at [537, 617] on div at bounding box center [744, 353] width 1081 height 707
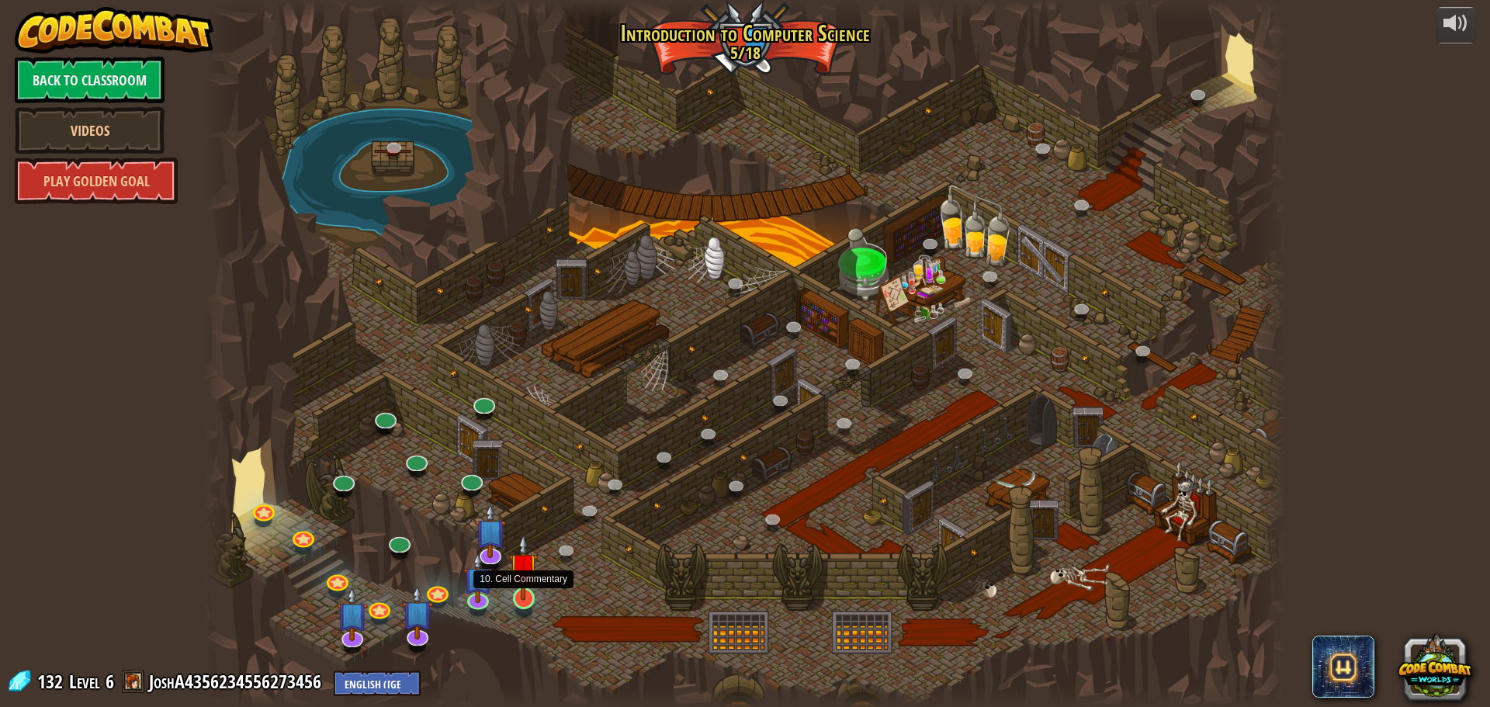
click at [525, 596] on img at bounding box center [523, 567] width 29 height 66
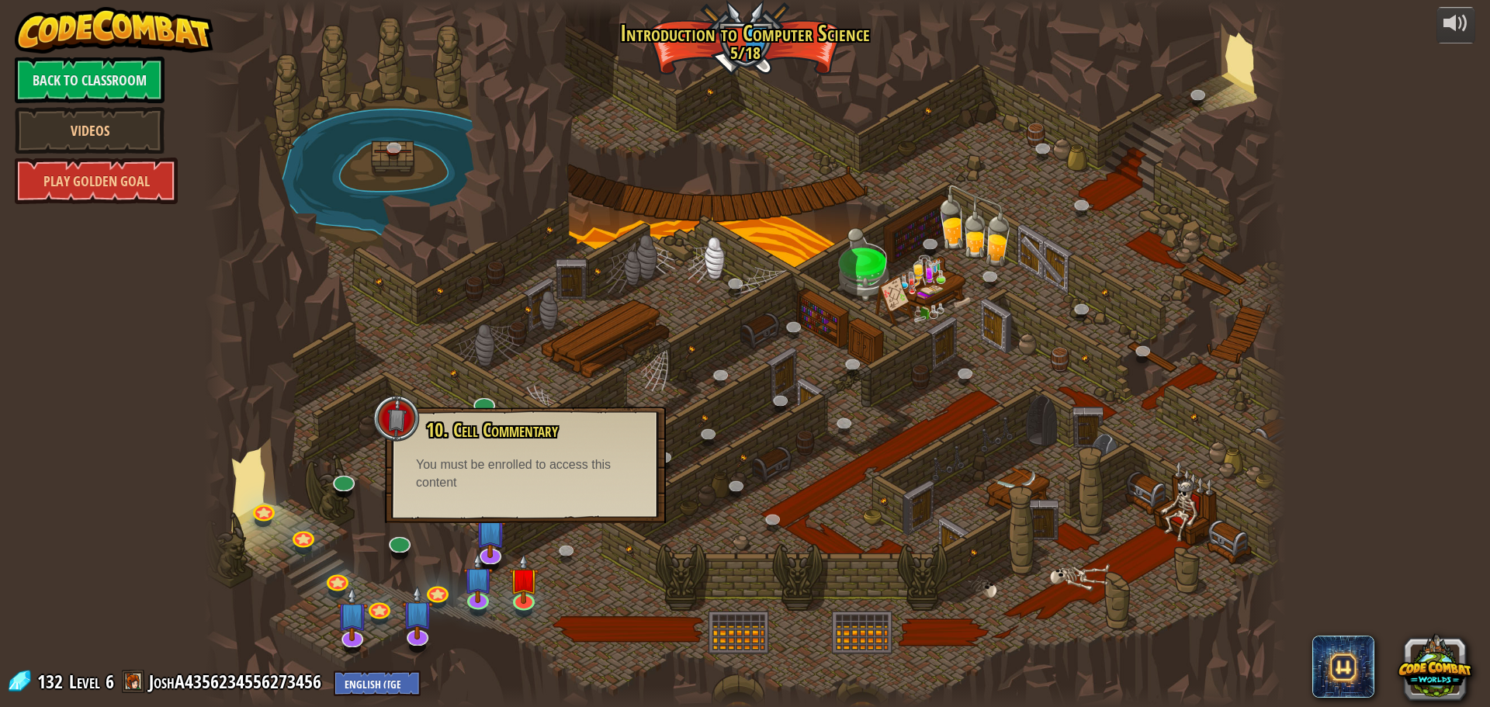
click at [554, 500] on div "10. Cell Commentary Trapped in a prison cell with the famous wizard! Say the pa…" at bounding box center [525, 465] width 281 height 116
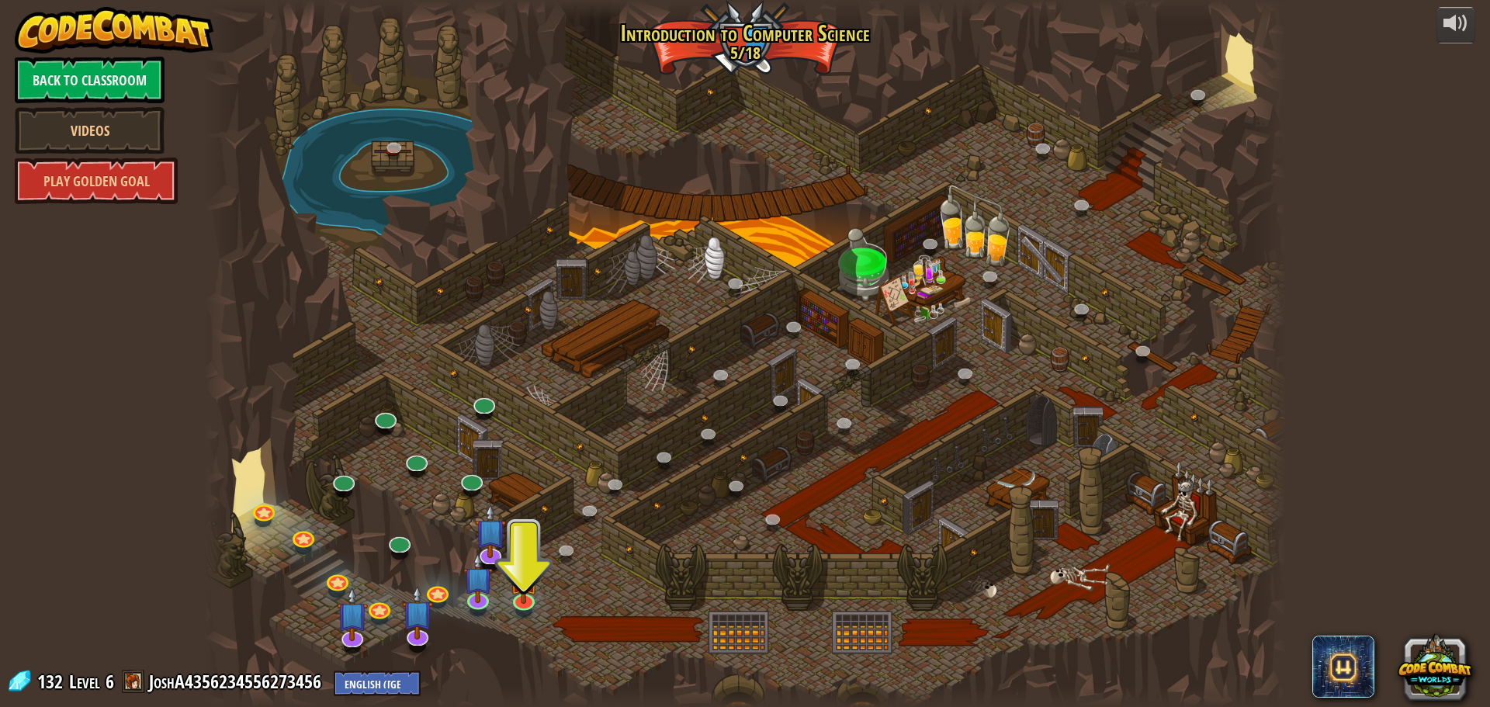
click at [496, 589] on div at bounding box center [744, 353] width 1081 height 707
click at [510, 591] on img at bounding box center [523, 567] width 29 height 66
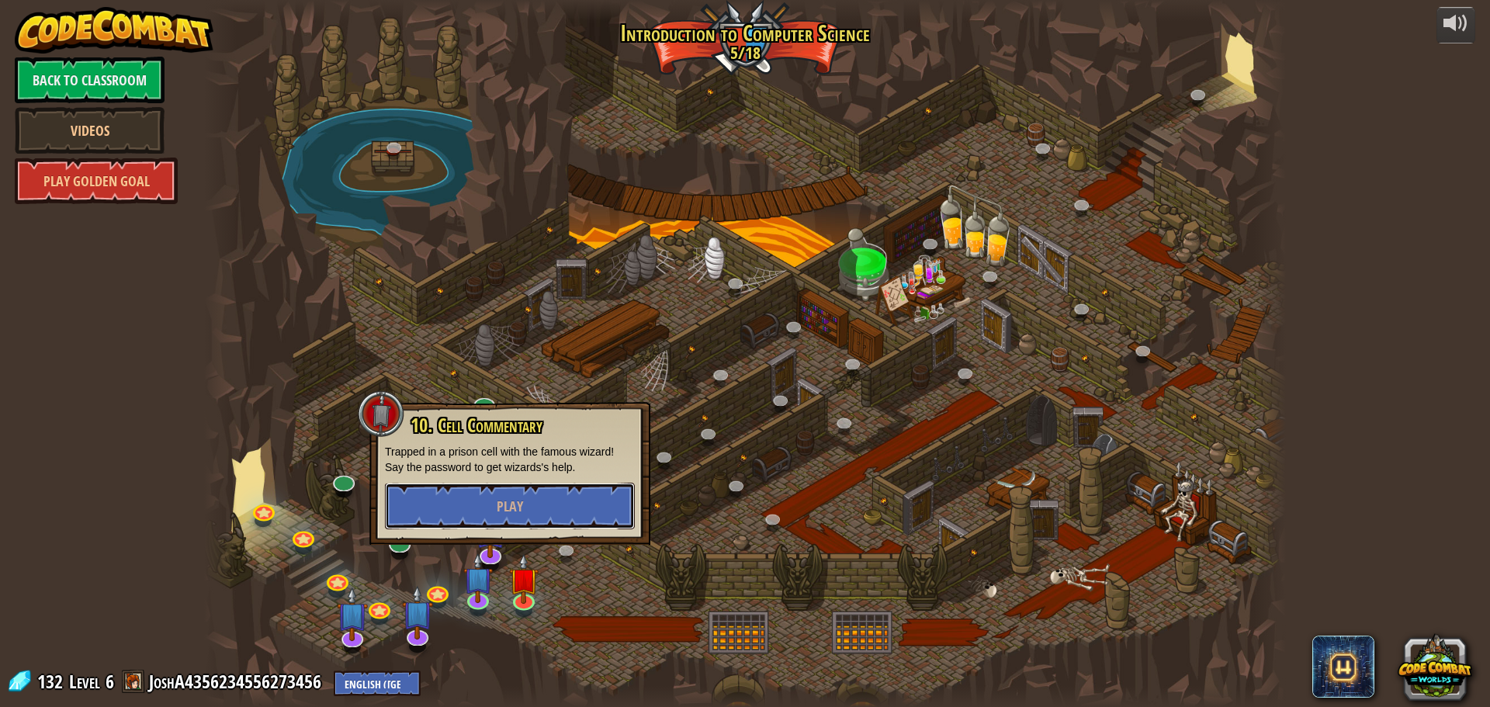
drag, startPoint x: 531, startPoint y: 514, endPoint x: 529, endPoint y: 505, distance: 8.7
click at [530, 510] on button "Play" at bounding box center [510, 506] width 250 height 47
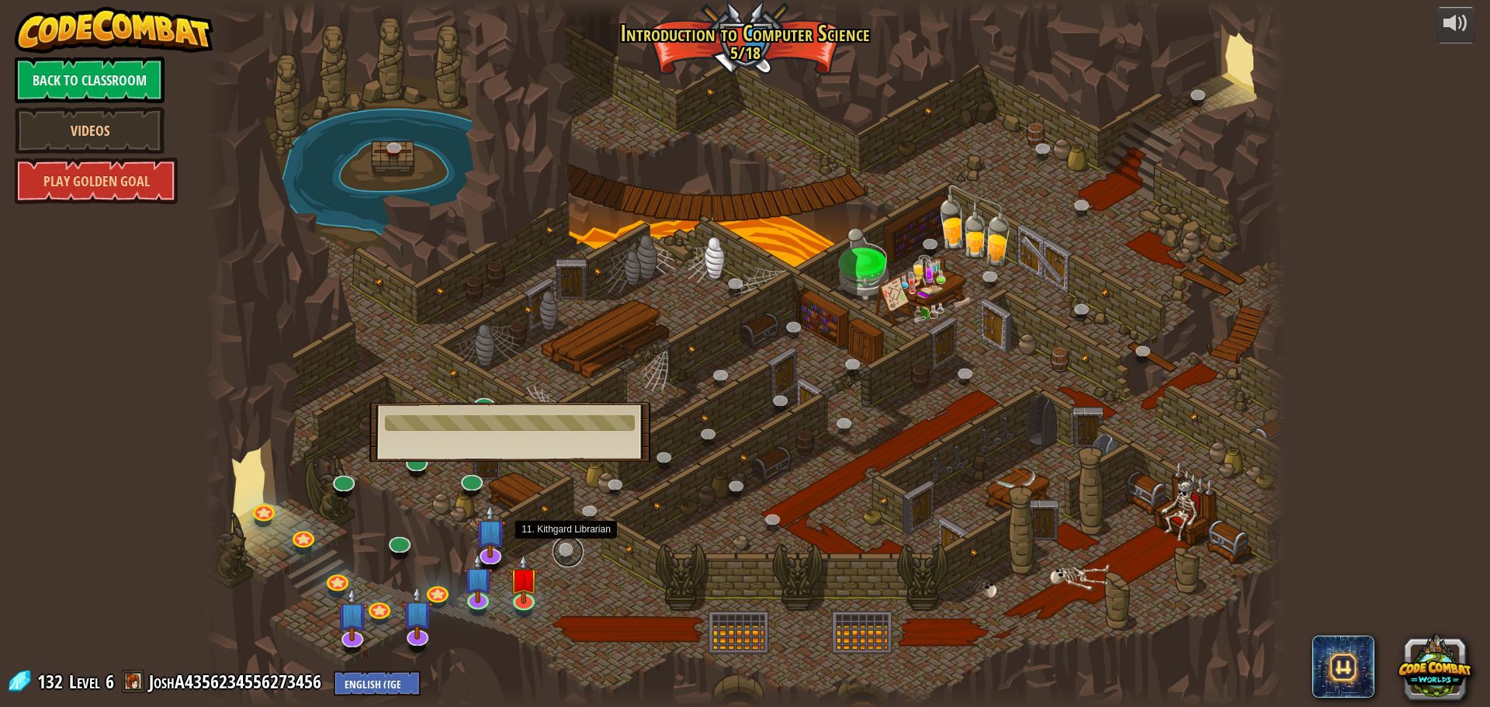
click at [556, 556] on link at bounding box center [567, 551] width 31 height 31
